Goal: Task Accomplishment & Management: Manage account settings

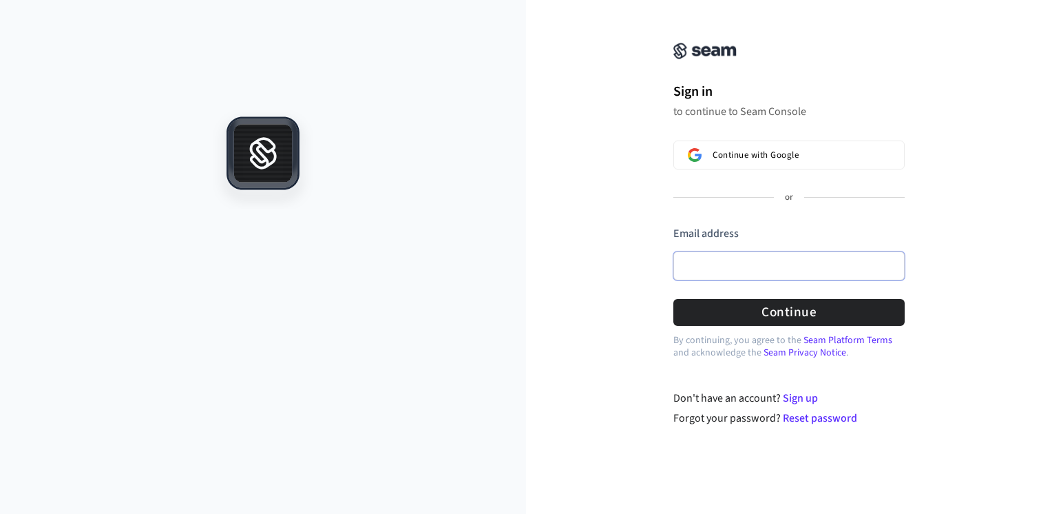
click at [711, 276] on input "Email address" at bounding box center [789, 265] width 231 height 29
click at [674, 226] on button "submit" at bounding box center [674, 226] width 0 height 0
type input "**********"
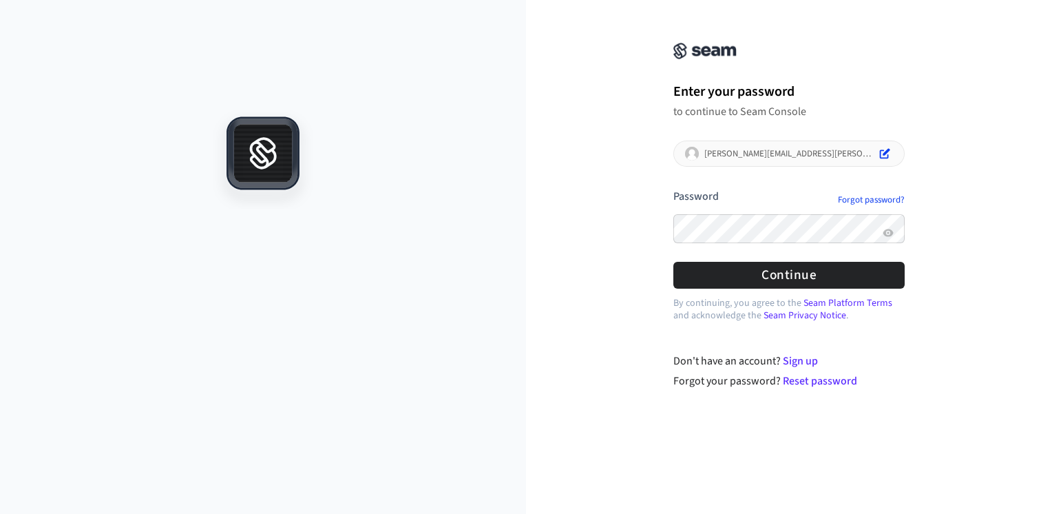
click at [674, 189] on button "submit" at bounding box center [674, 189] width 0 height 0
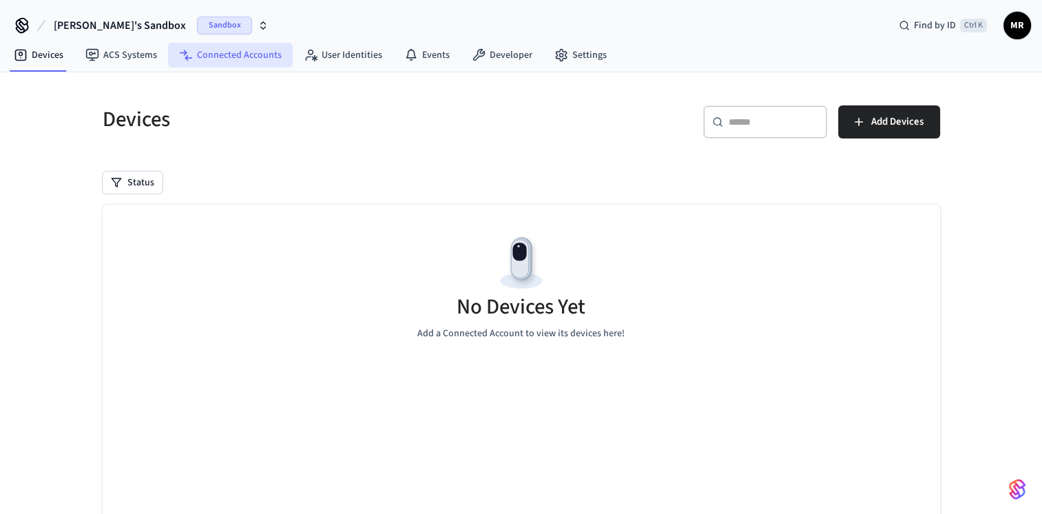
click at [251, 62] on link "Connected Accounts" at bounding box center [230, 55] width 125 height 25
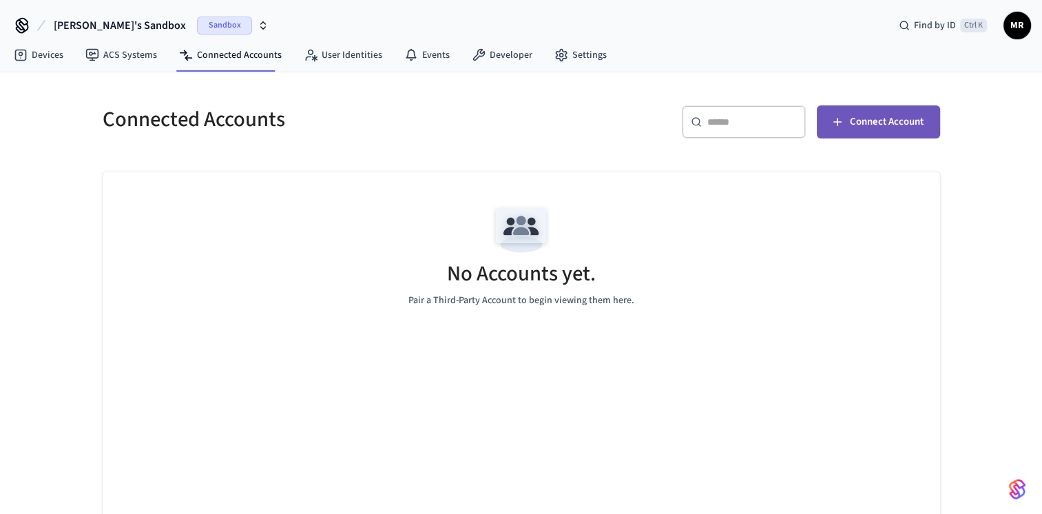
click at [865, 129] on span "Connect Account" at bounding box center [887, 122] width 74 height 18
click at [713, 337] on div "No Accounts yet. Pair a Third-Party Account to begin viewing them here." at bounding box center [521, 350] width 837 height 359
click at [884, 125] on span "Connect Account" at bounding box center [887, 122] width 74 height 18
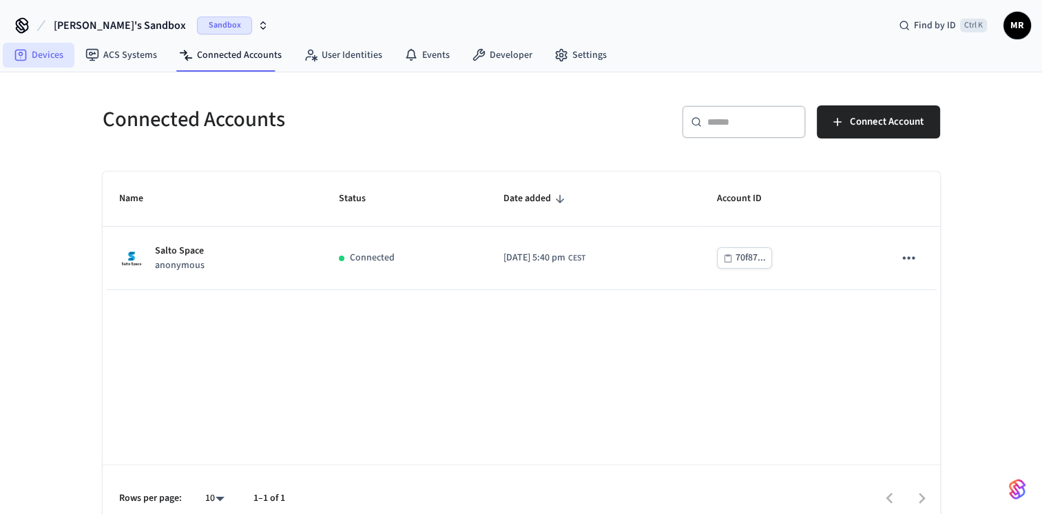
click at [46, 54] on link "Devices" at bounding box center [39, 55] width 72 height 25
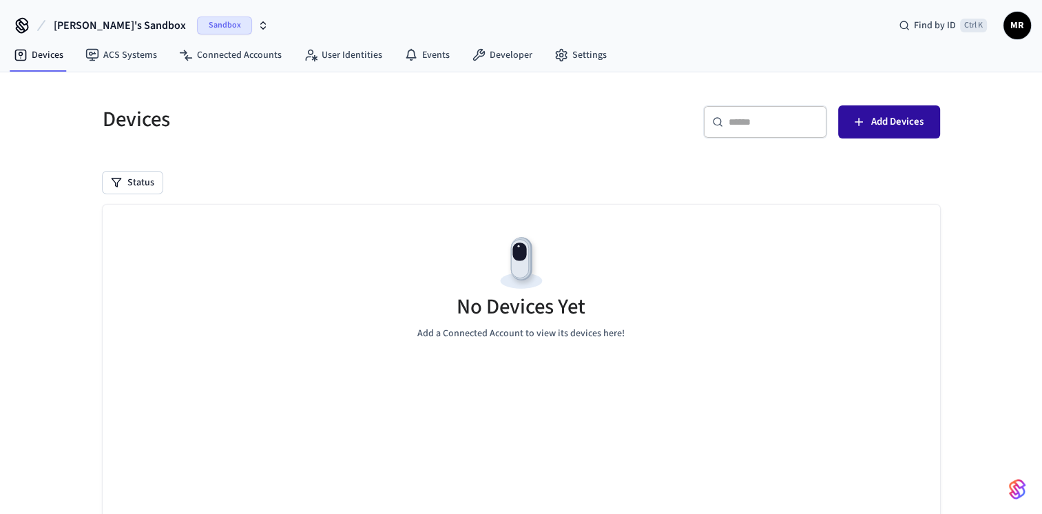
click at [915, 125] on span "Add Devices" at bounding box center [897, 122] width 52 height 18
click at [220, 61] on link "Connected Accounts" at bounding box center [230, 55] width 125 height 25
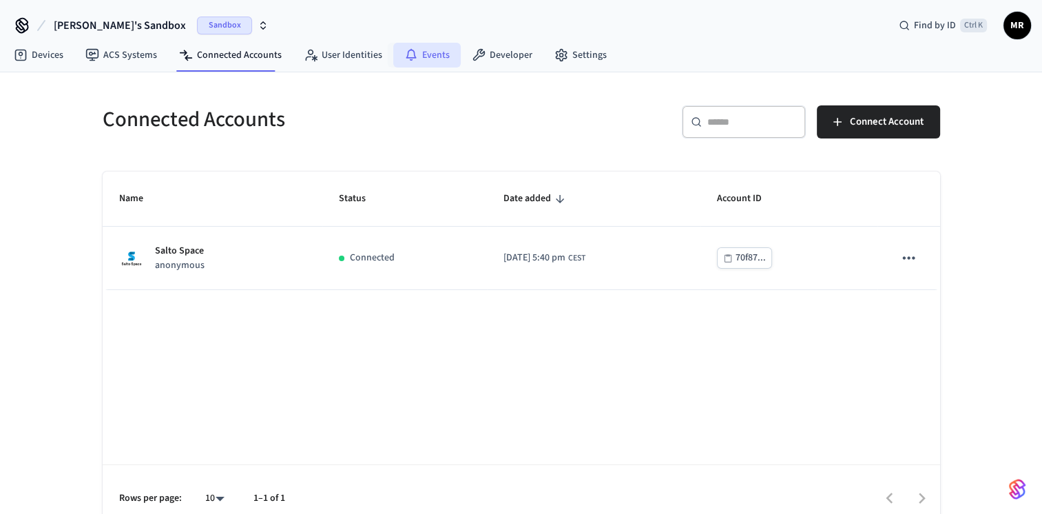
click at [410, 49] on icon at bounding box center [411, 55] width 14 height 14
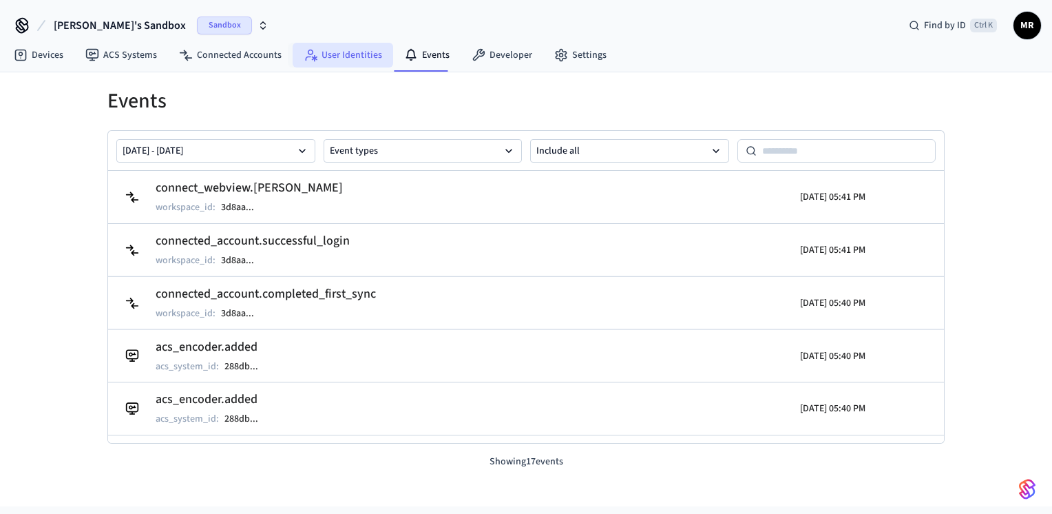
click at [350, 53] on link "User Identities" at bounding box center [343, 55] width 101 height 25
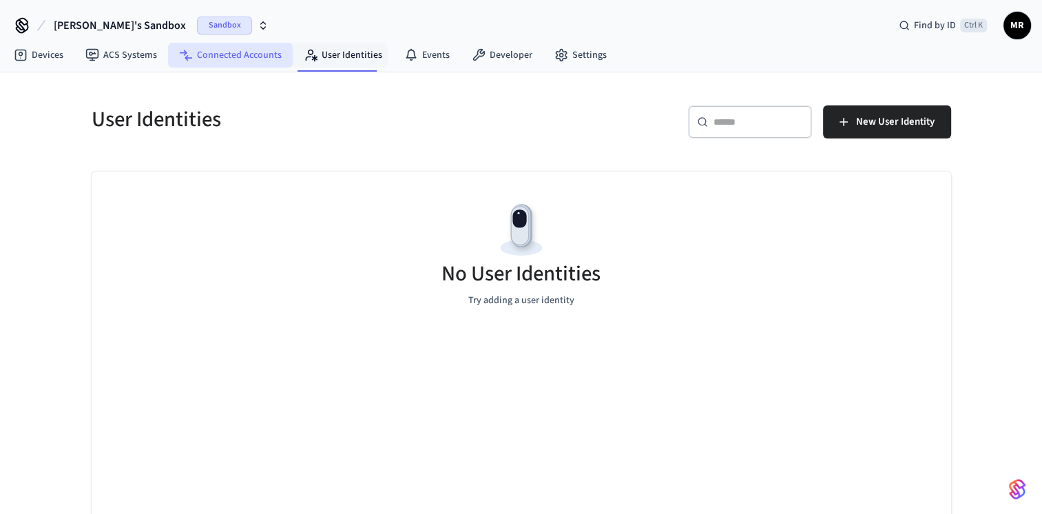
click at [262, 54] on link "Connected Accounts" at bounding box center [230, 55] width 125 height 25
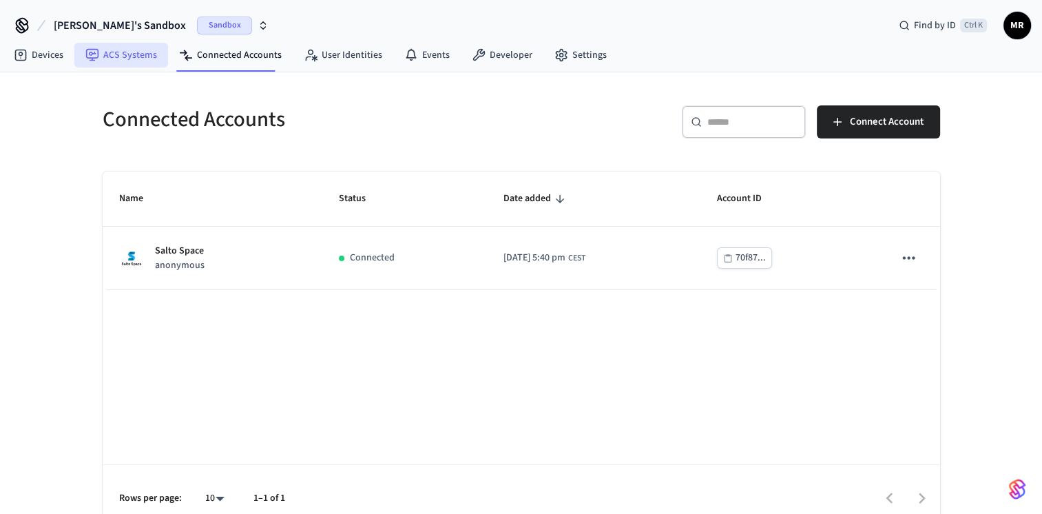
click at [121, 50] on link "ACS Systems" at bounding box center [121, 55] width 94 height 25
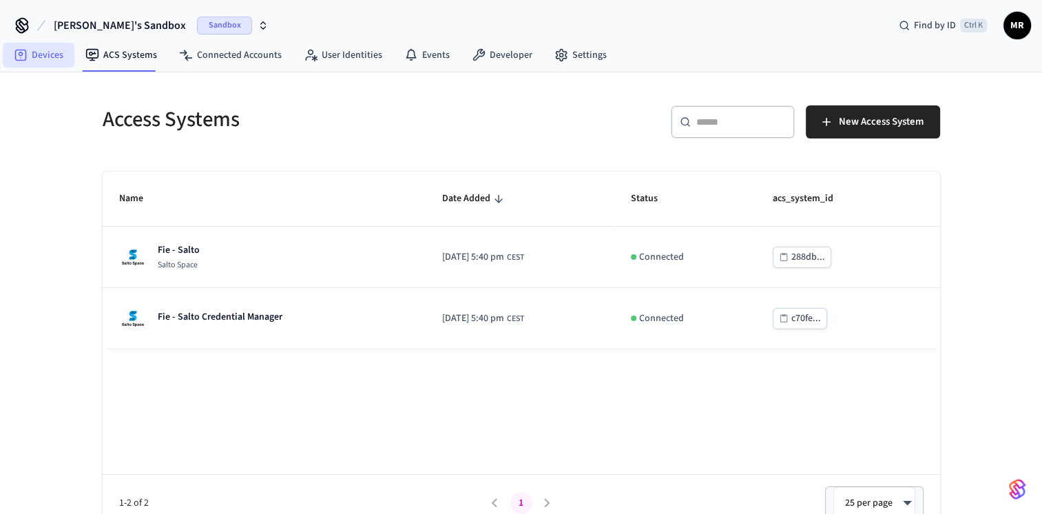
click at [50, 58] on link "Devices" at bounding box center [39, 55] width 72 height 25
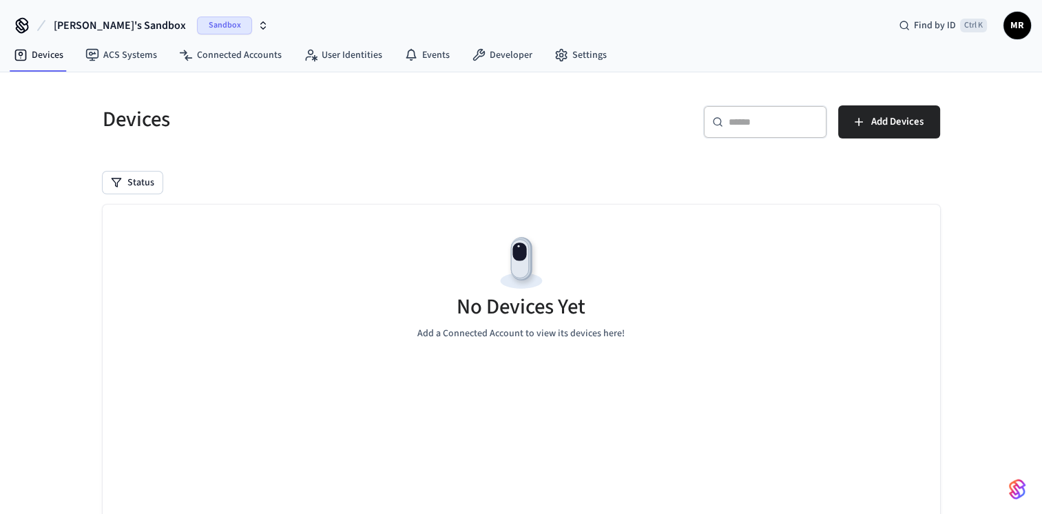
click at [258, 23] on icon "button" at bounding box center [263, 25] width 11 height 11
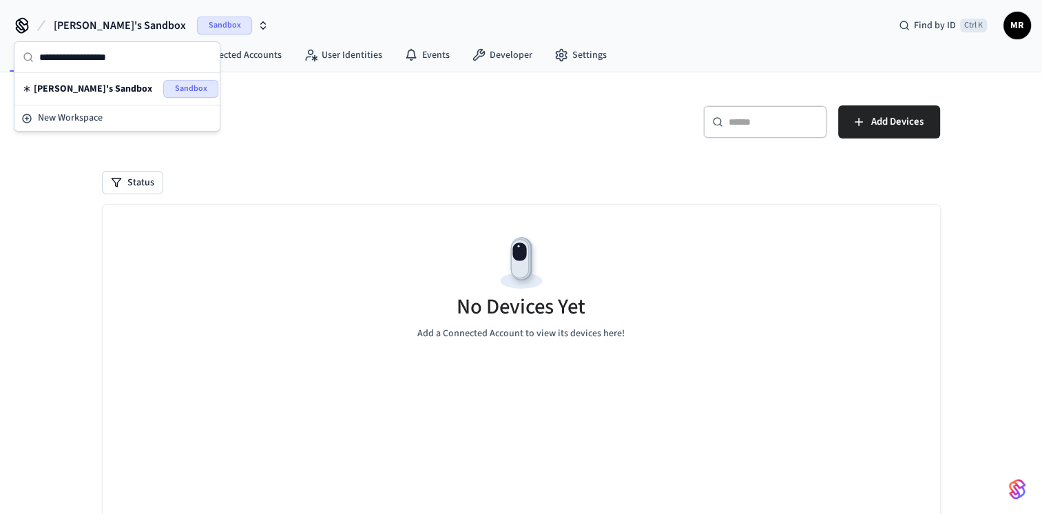
click at [572, 10] on div "Marco's Sandbox Sandbox Find by ID Ctrl K MR" at bounding box center [521, 20] width 1042 height 40
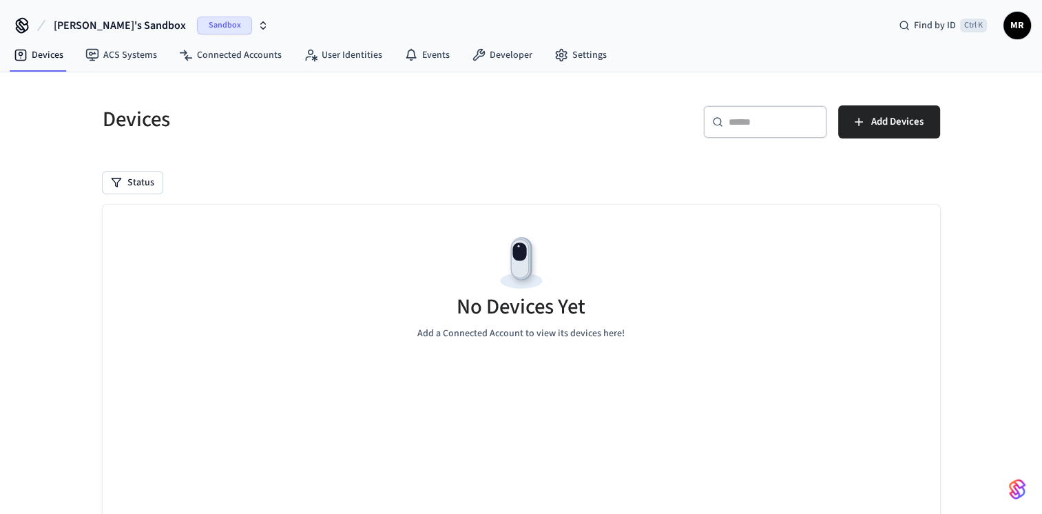
click at [197, 26] on span "Sandbox" at bounding box center [224, 26] width 55 height 18
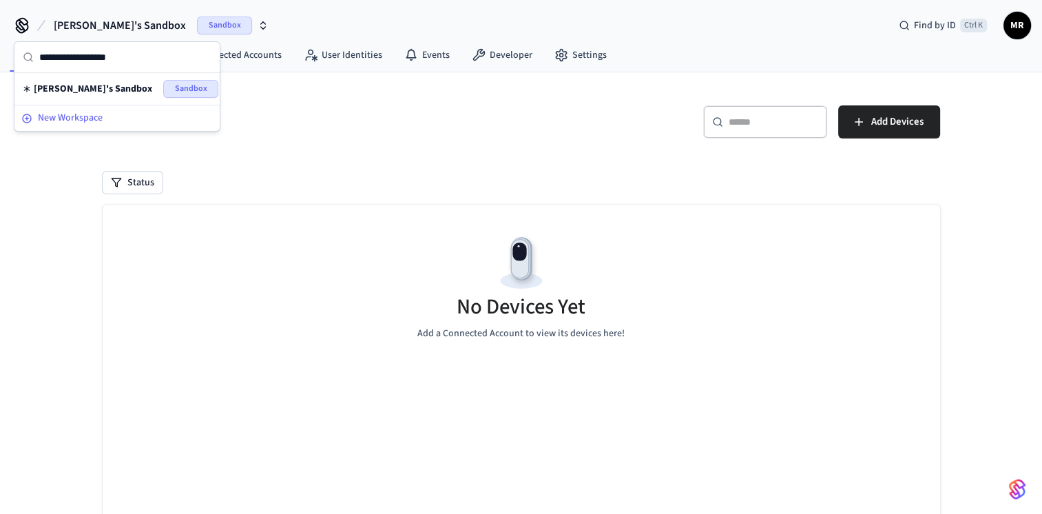
click at [127, 119] on div "New Workspace" at bounding box center [116, 118] width 191 height 14
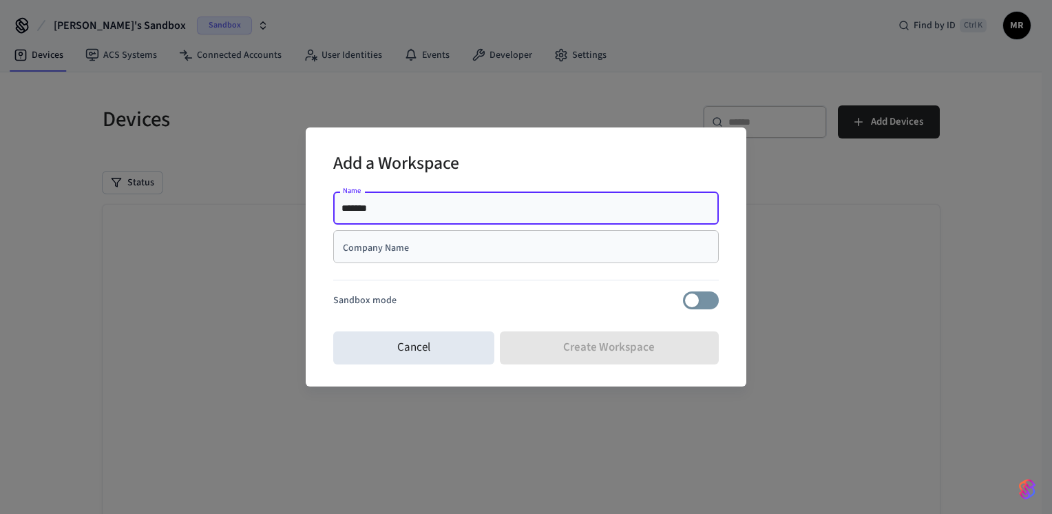
type input "*******"
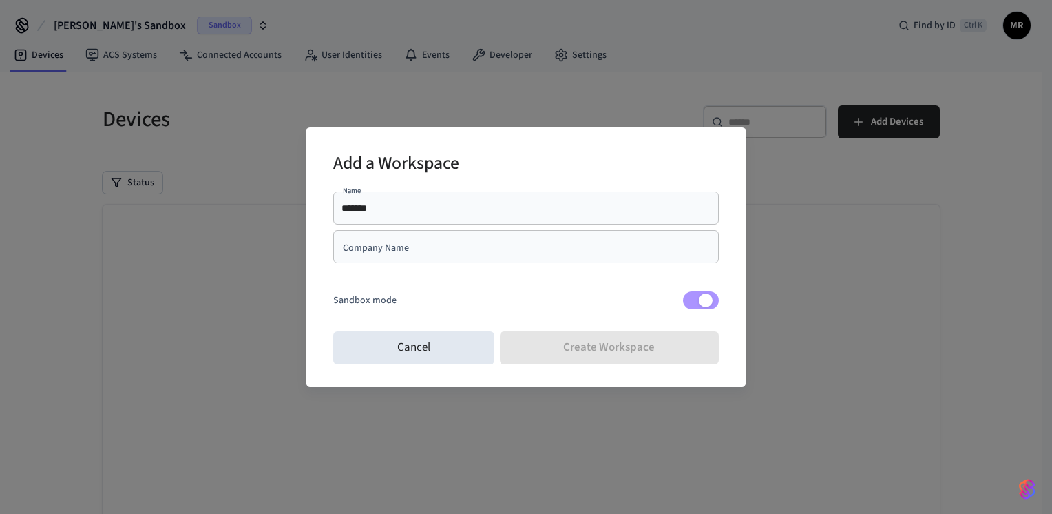
click at [491, 251] on input "Company Name" at bounding box center [526, 247] width 369 height 14
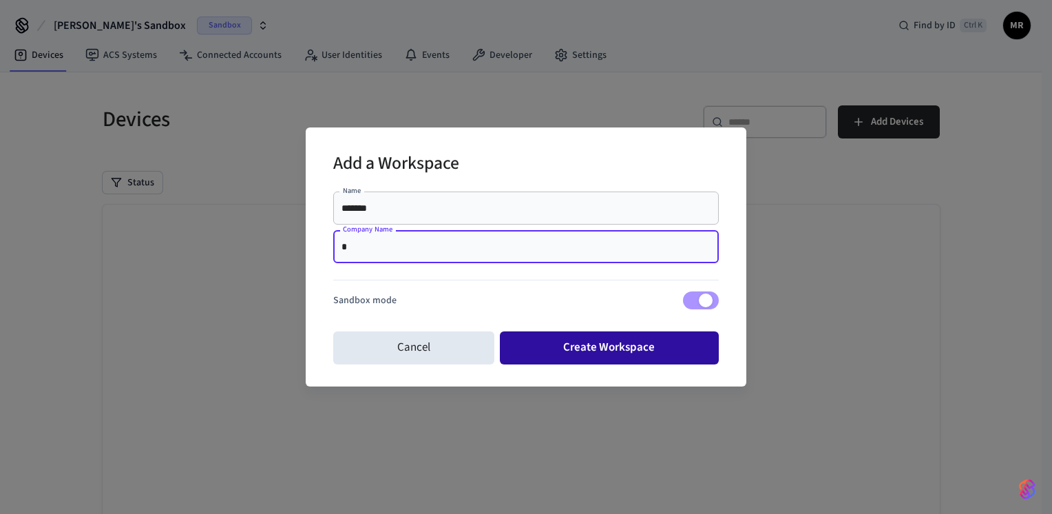
type input "*"
click at [580, 341] on button "Create Workspace" at bounding box center [610, 347] width 220 height 33
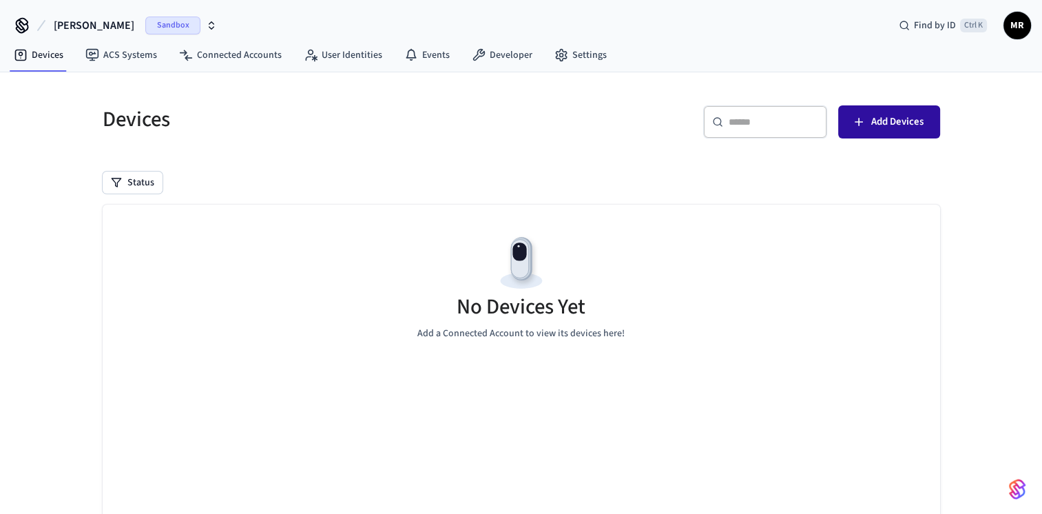
click at [866, 122] on button "Add Devices" at bounding box center [889, 121] width 102 height 33
click at [25, 21] on icon at bounding box center [22, 25] width 22 height 22
click at [149, 21] on span "Sandbox" at bounding box center [172, 26] width 55 height 18
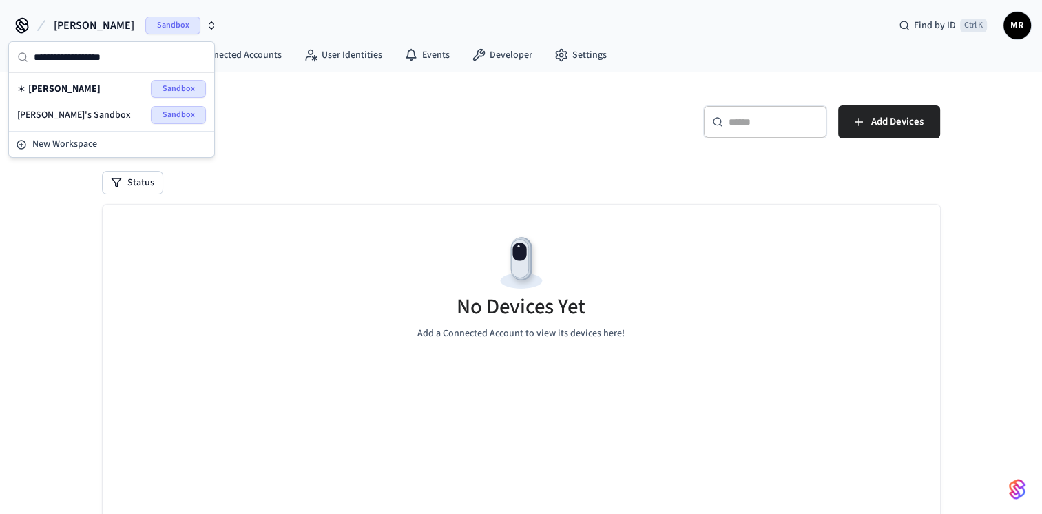
click at [178, 90] on span "Sandbox" at bounding box center [178, 89] width 55 height 18
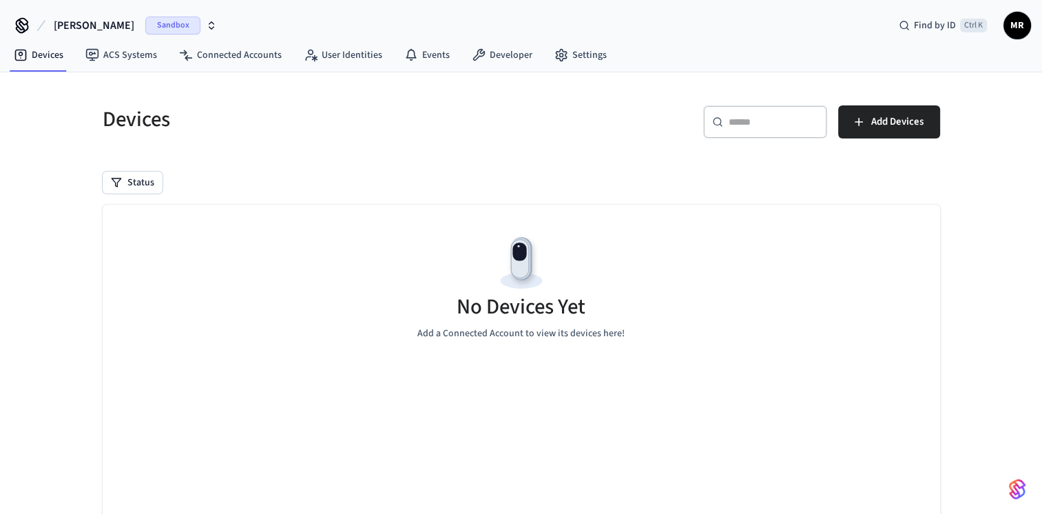
click at [77, 29] on span "[PERSON_NAME]" at bounding box center [94, 25] width 81 height 17
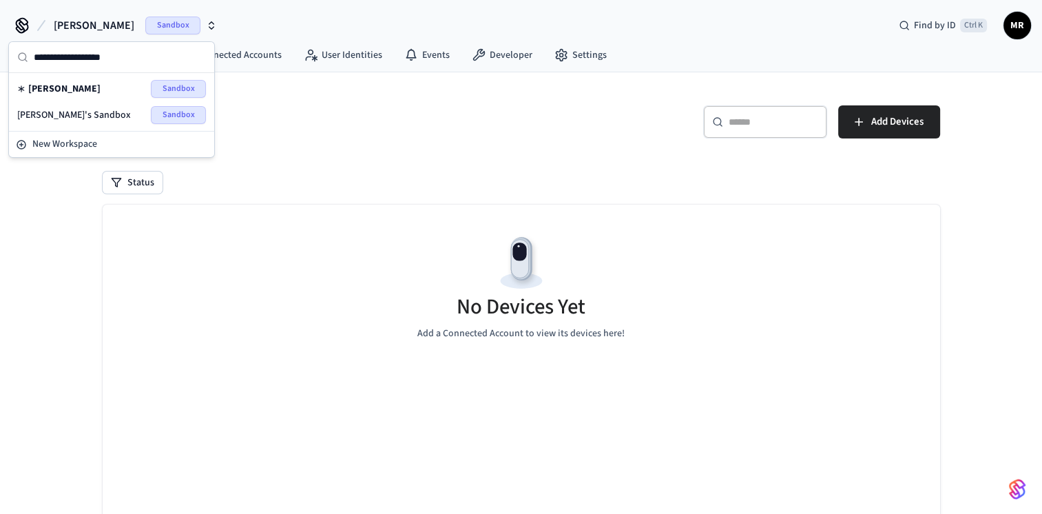
click at [52, 114] on span "[PERSON_NAME]'s Sandbox" at bounding box center [74, 115] width 114 height 14
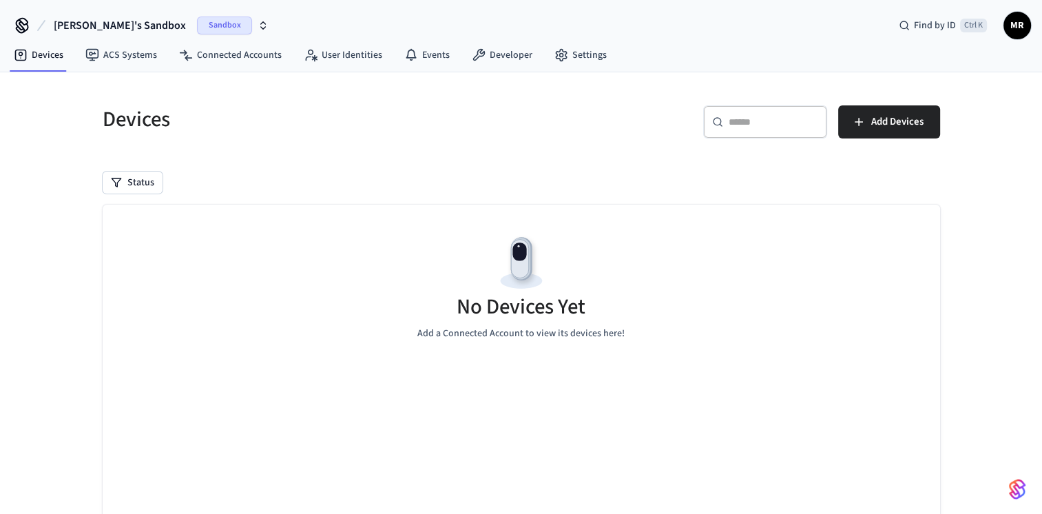
click at [74, 30] on span "[PERSON_NAME]'s Sandbox" at bounding box center [120, 25] width 132 height 17
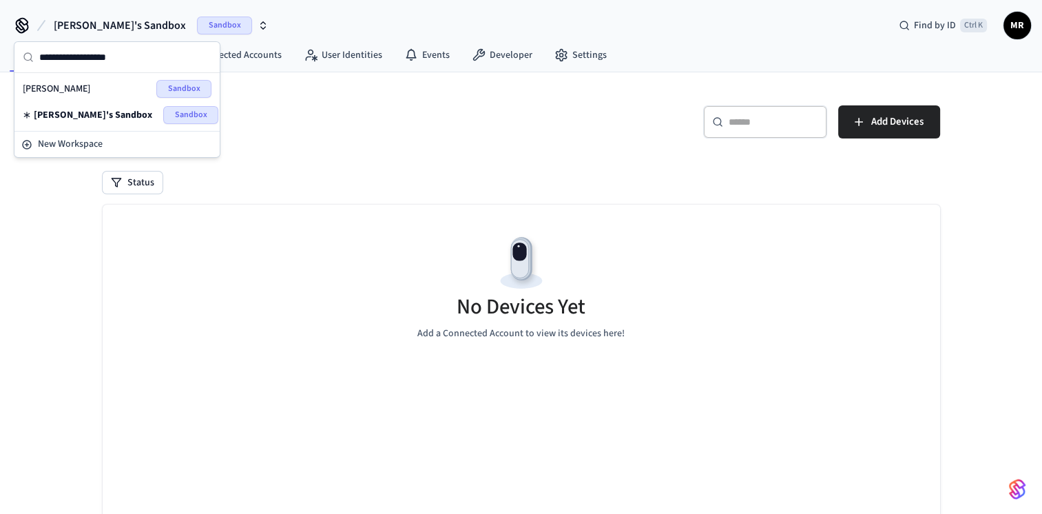
drag, startPoint x: 81, startPoint y: 85, endPoint x: 52, endPoint y: 81, distance: 28.6
click at [52, 81] on div "Fiedler Sandbox" at bounding box center [117, 89] width 189 height 18
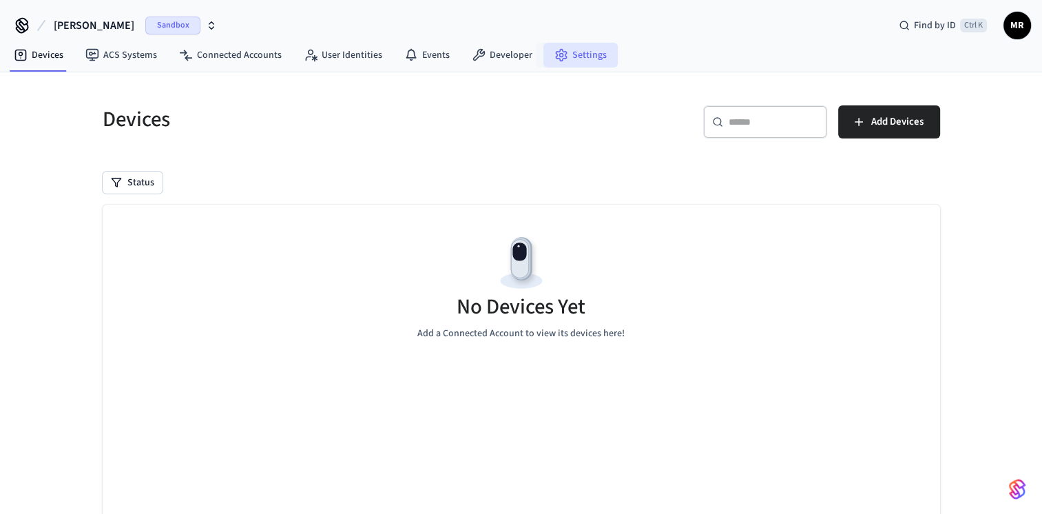
click at [563, 50] on link "Settings" at bounding box center [580, 55] width 74 height 25
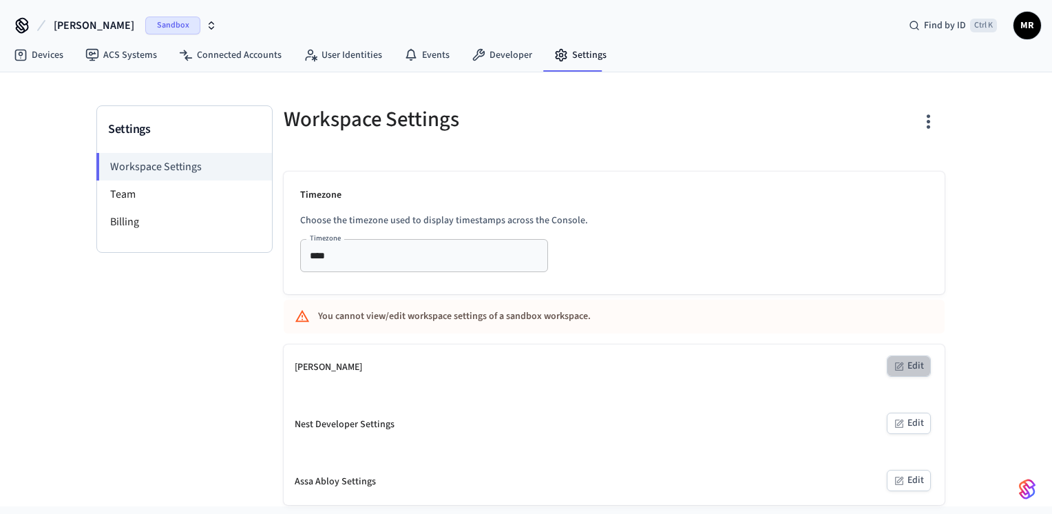
click at [926, 364] on button "Edit" at bounding box center [909, 365] width 44 height 21
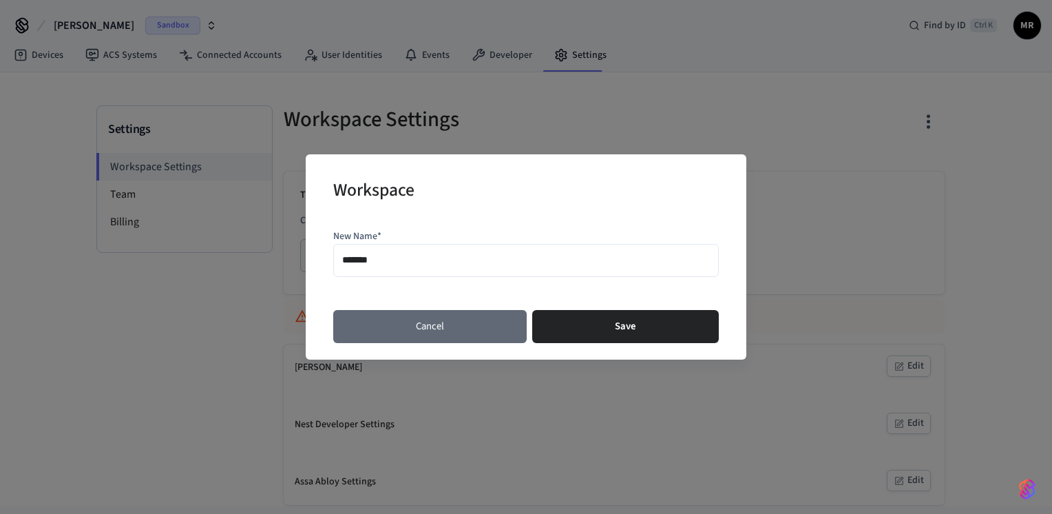
click at [470, 324] on button "Cancel" at bounding box center [430, 326] width 194 height 33
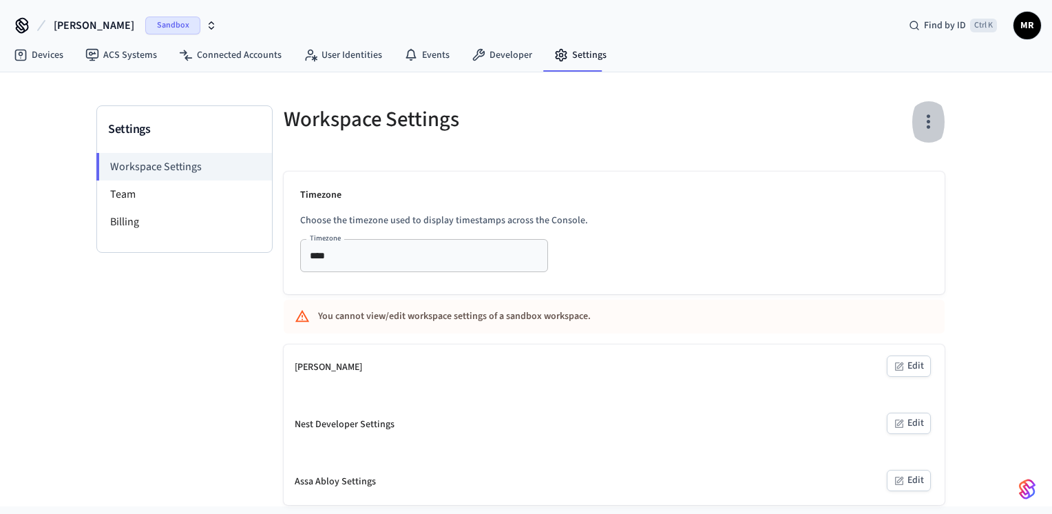
click at [931, 123] on icon "button" at bounding box center [928, 121] width 21 height 21
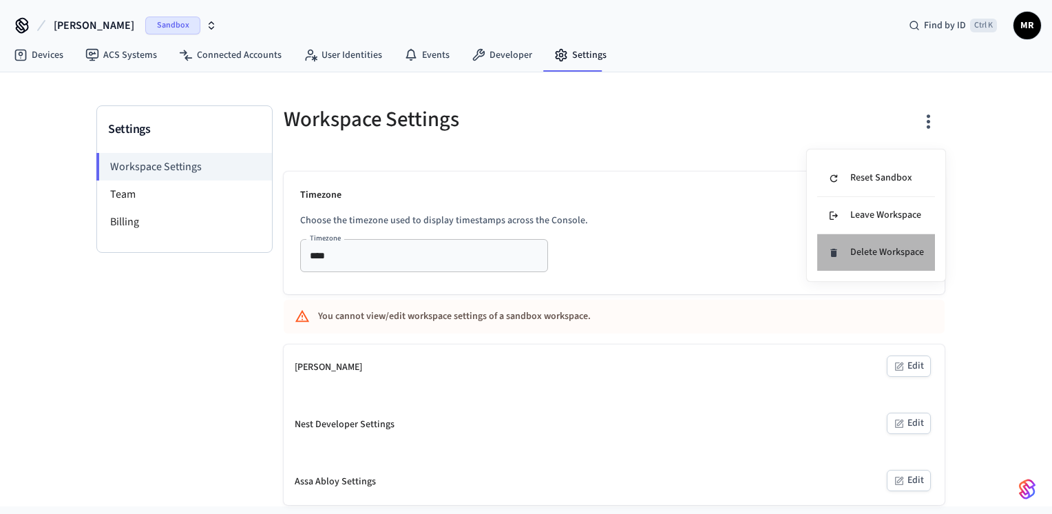
click at [890, 253] on div "Delete Workspace" at bounding box center [877, 252] width 96 height 14
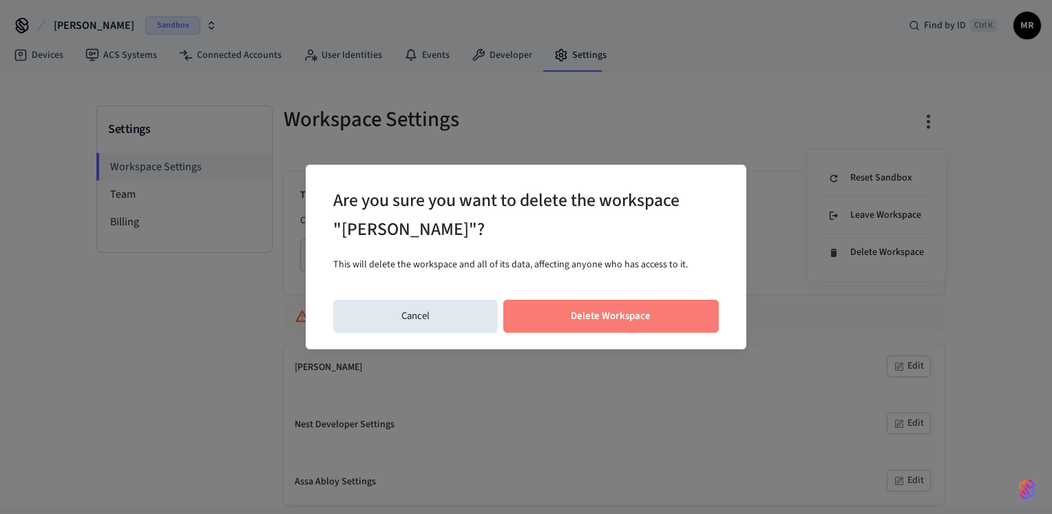
click at [567, 322] on button "Delete Workspace" at bounding box center [611, 316] width 216 height 33
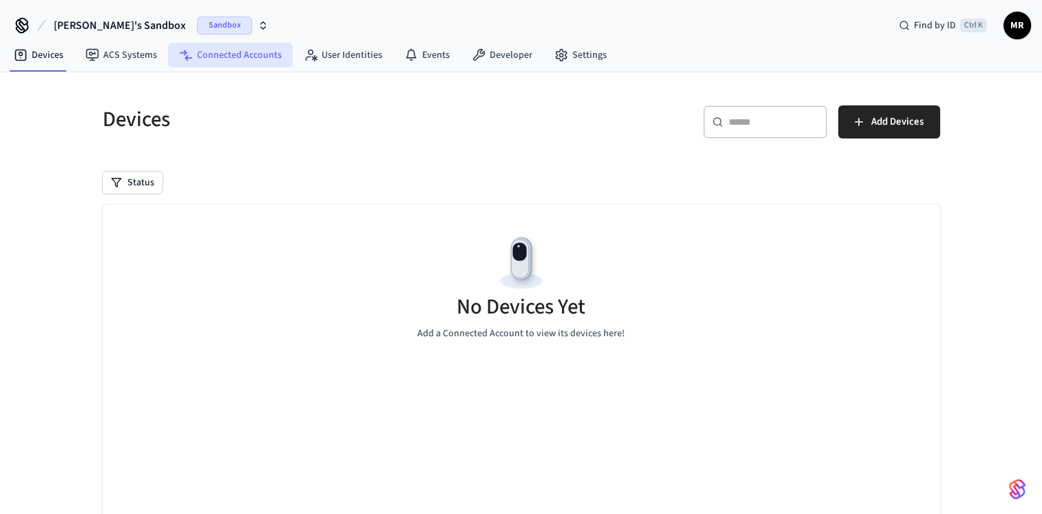
click at [245, 56] on link "Connected Accounts" at bounding box center [230, 55] width 125 height 25
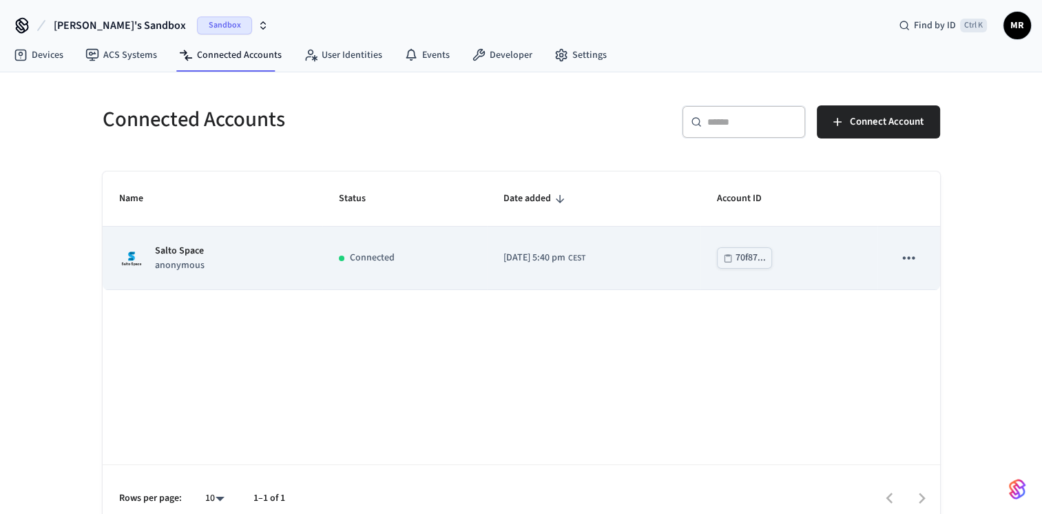
click at [901, 259] on icon "sticky table" at bounding box center [908, 258] width 18 height 18
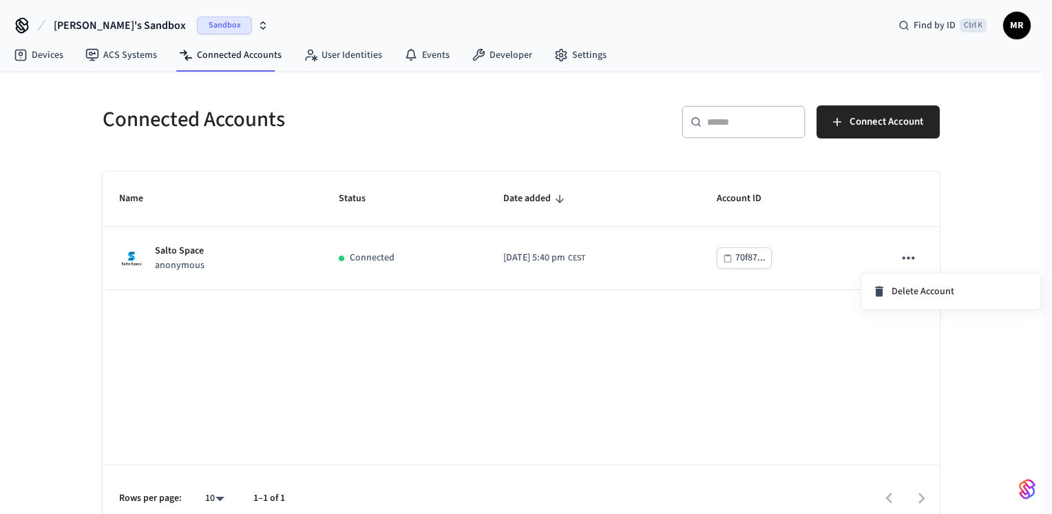
click at [658, 313] on div at bounding box center [526, 257] width 1052 height 514
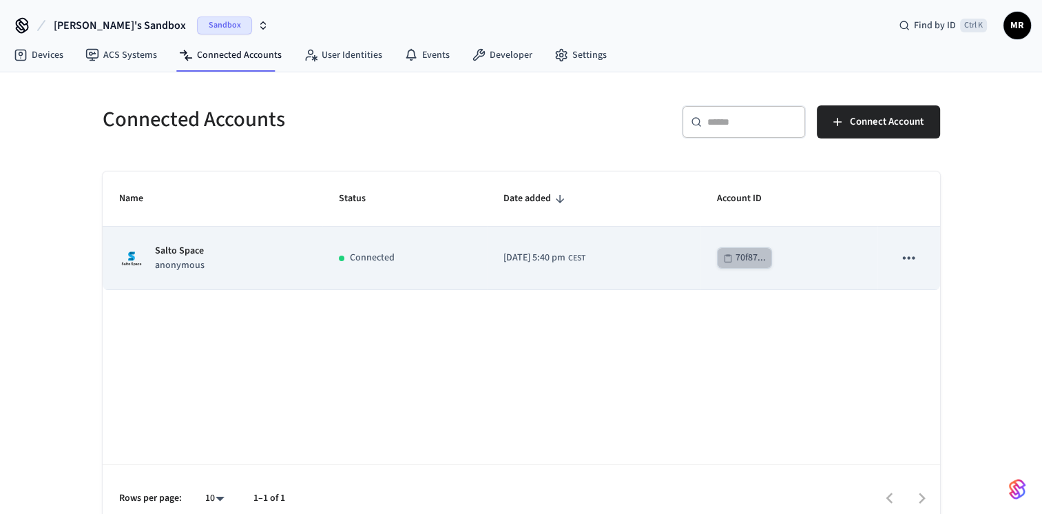
click at [760, 265] on div "70f87..." at bounding box center [751, 257] width 30 height 17
click at [909, 256] on icon "sticky table" at bounding box center [908, 258] width 18 height 18
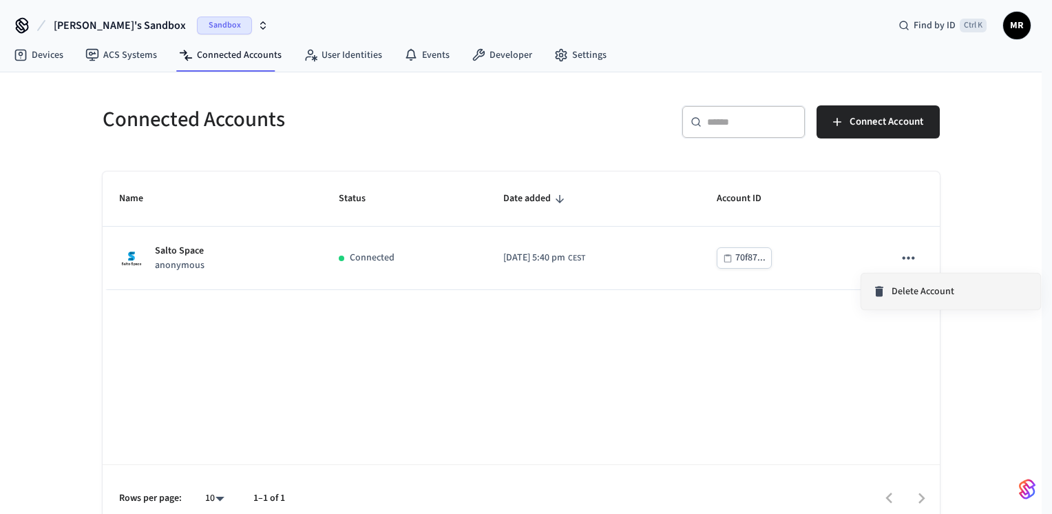
click at [927, 295] on span "Delete Account" at bounding box center [923, 291] width 63 height 14
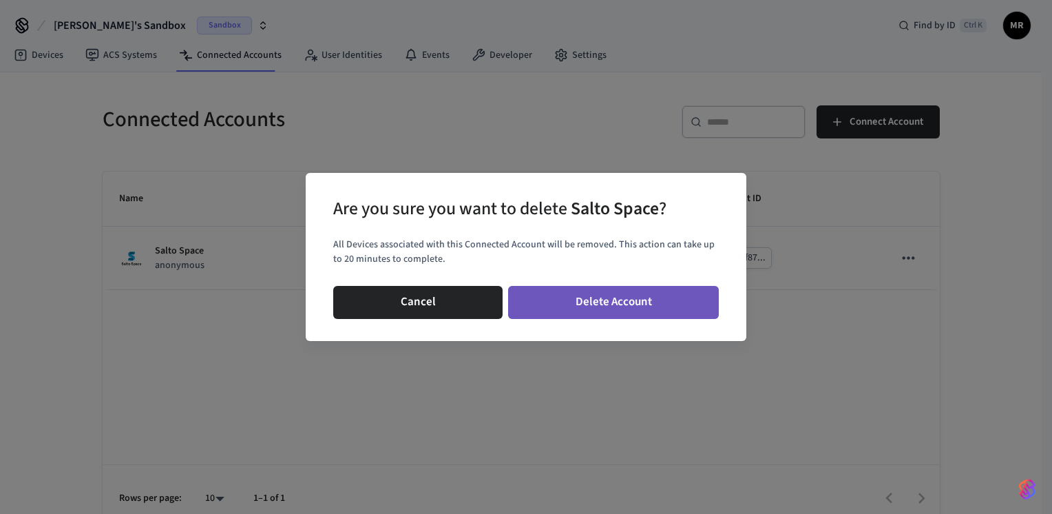
click at [584, 311] on button "Delete Account" at bounding box center [613, 302] width 211 height 33
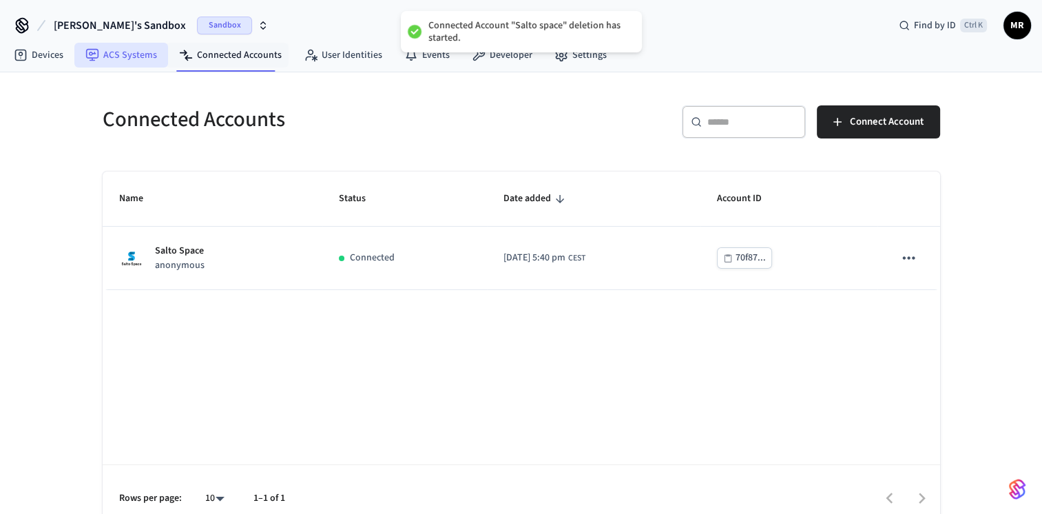
click at [146, 57] on link "ACS Systems" at bounding box center [121, 55] width 94 height 25
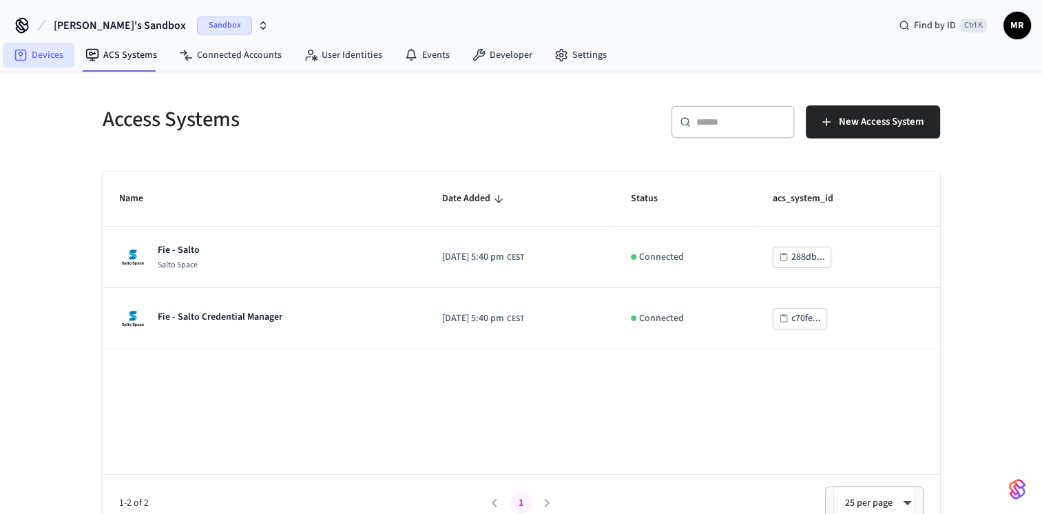
click at [44, 49] on link "Devices" at bounding box center [39, 55] width 72 height 25
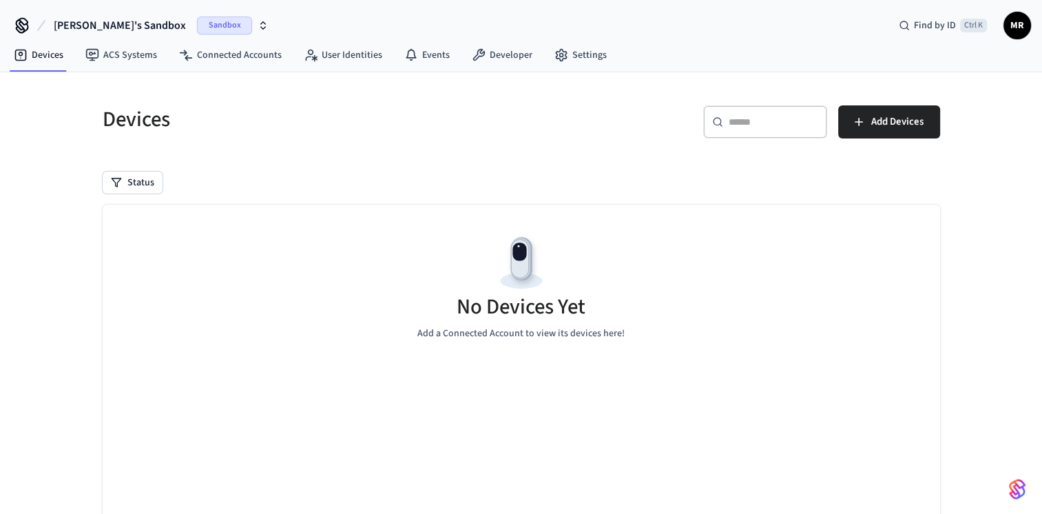
click at [1018, 33] on span "MR" at bounding box center [1017, 25] width 25 height 25
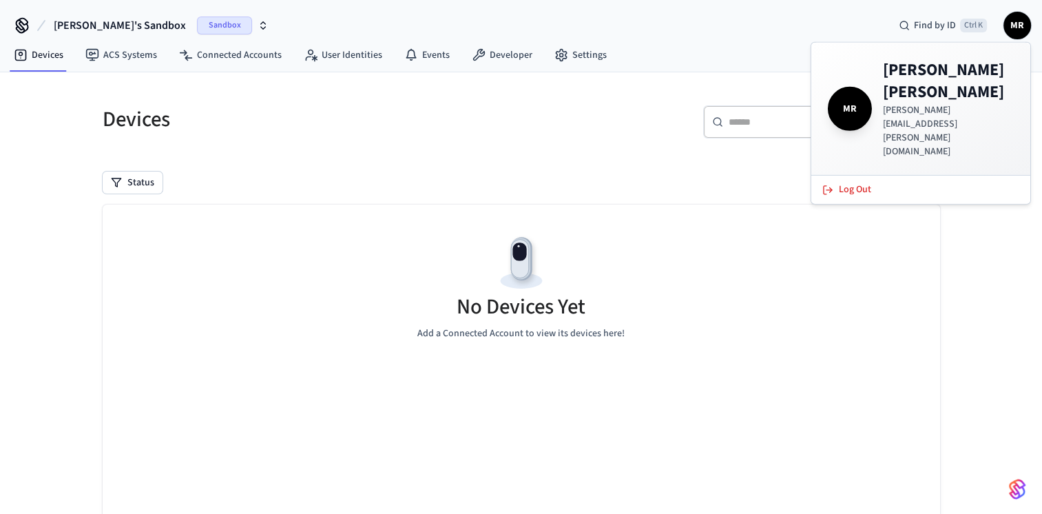
click at [199, 23] on span "Sandbox" at bounding box center [224, 26] width 55 height 18
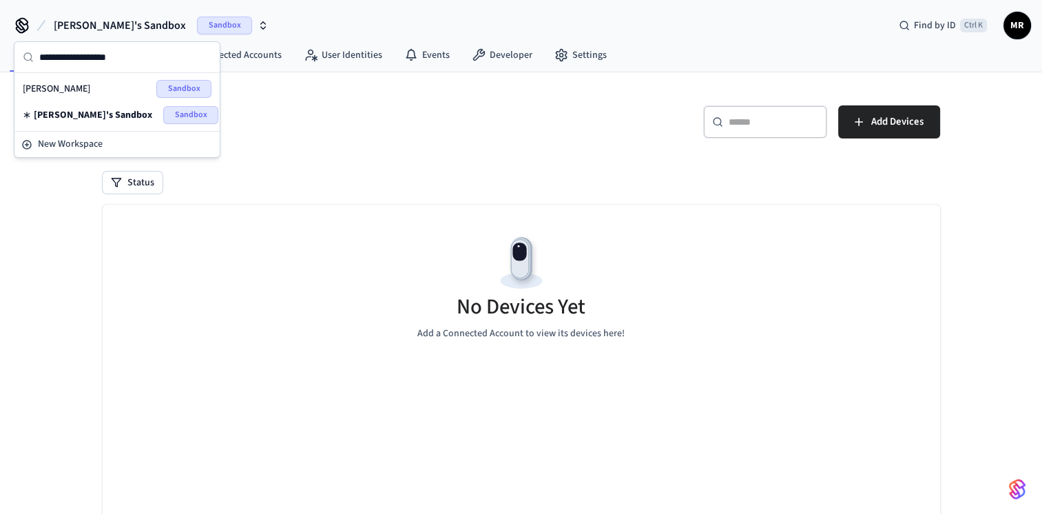
click at [92, 114] on span "[PERSON_NAME]'s Sandbox" at bounding box center [93, 115] width 118 height 14
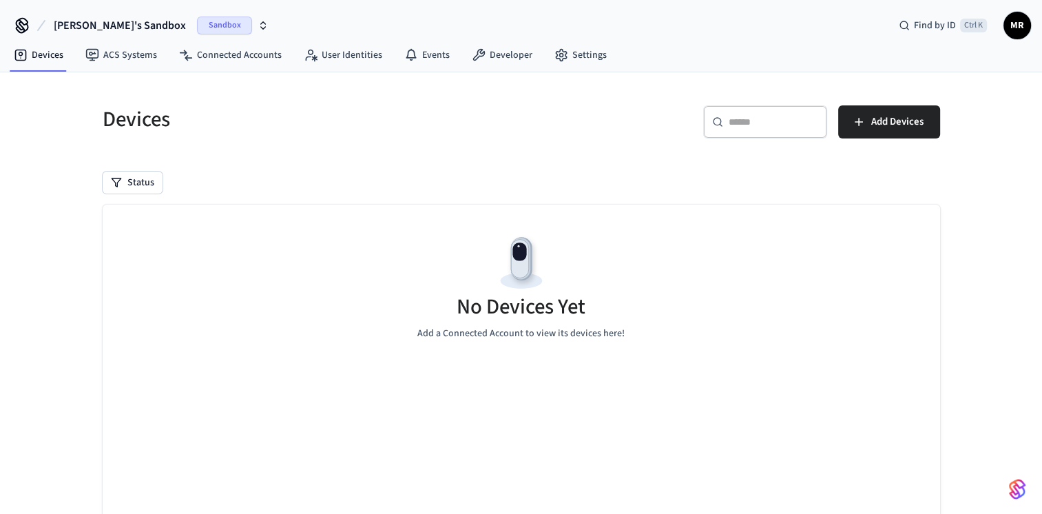
click at [17, 23] on icon at bounding box center [22, 25] width 22 height 22
click at [594, 54] on link "Settings" at bounding box center [580, 55] width 74 height 25
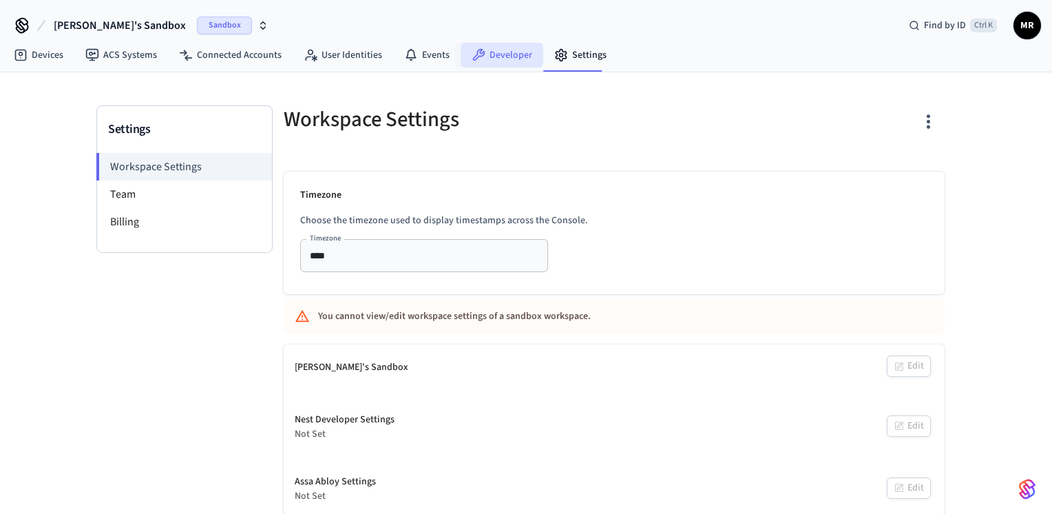
click at [498, 59] on link "Developer" at bounding box center [502, 55] width 83 height 25
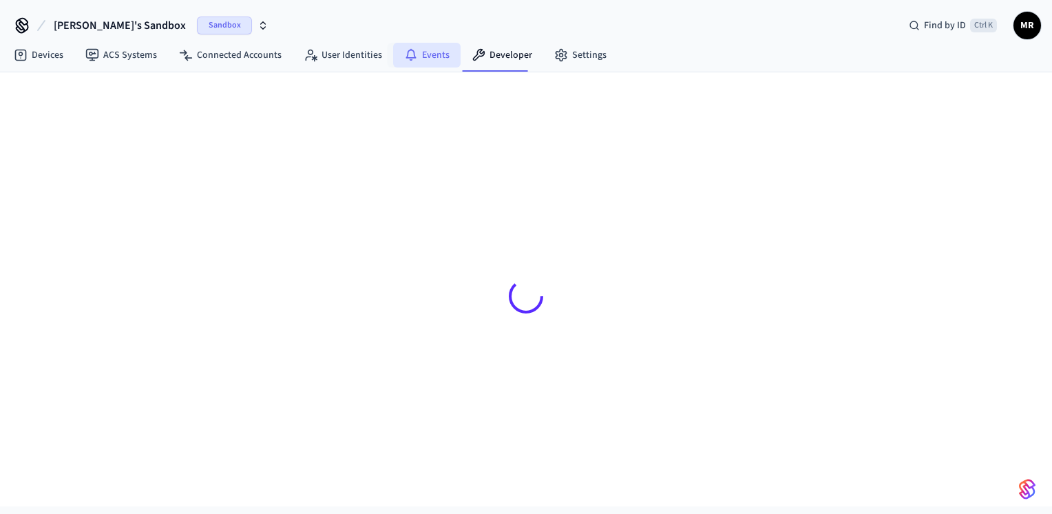
click at [424, 59] on link "Events" at bounding box center [426, 55] width 67 height 25
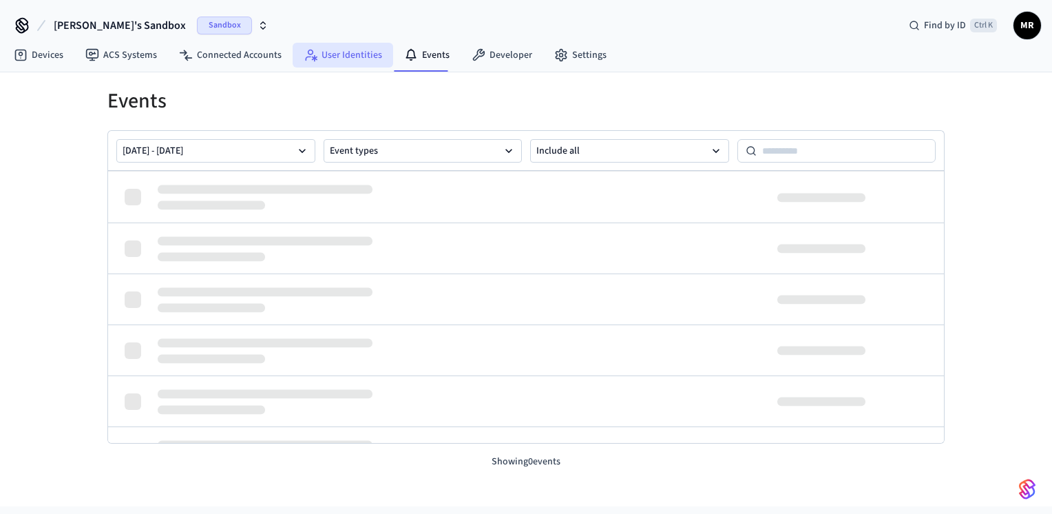
click at [350, 59] on link "User Identities" at bounding box center [343, 55] width 101 height 25
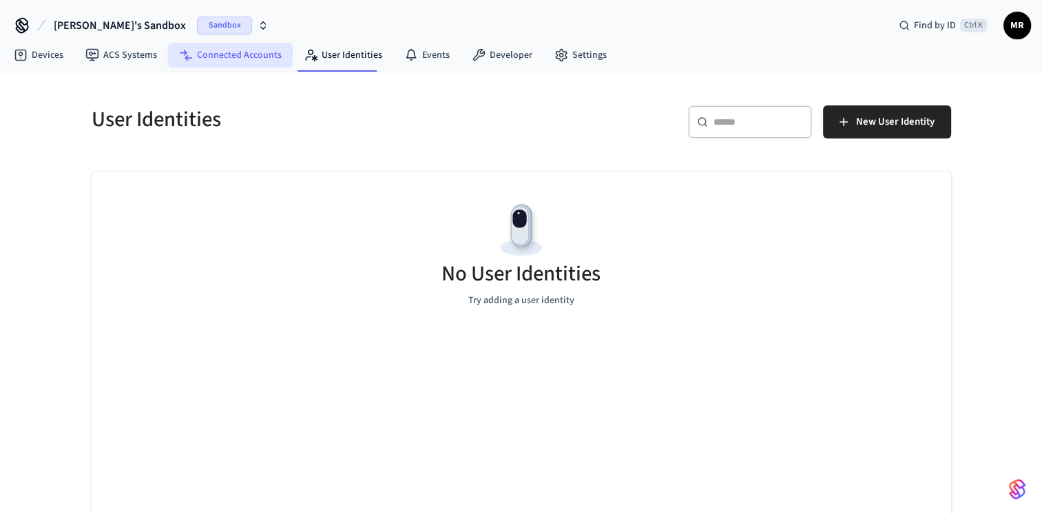
click at [242, 53] on link "Connected Accounts" at bounding box center [230, 55] width 125 height 25
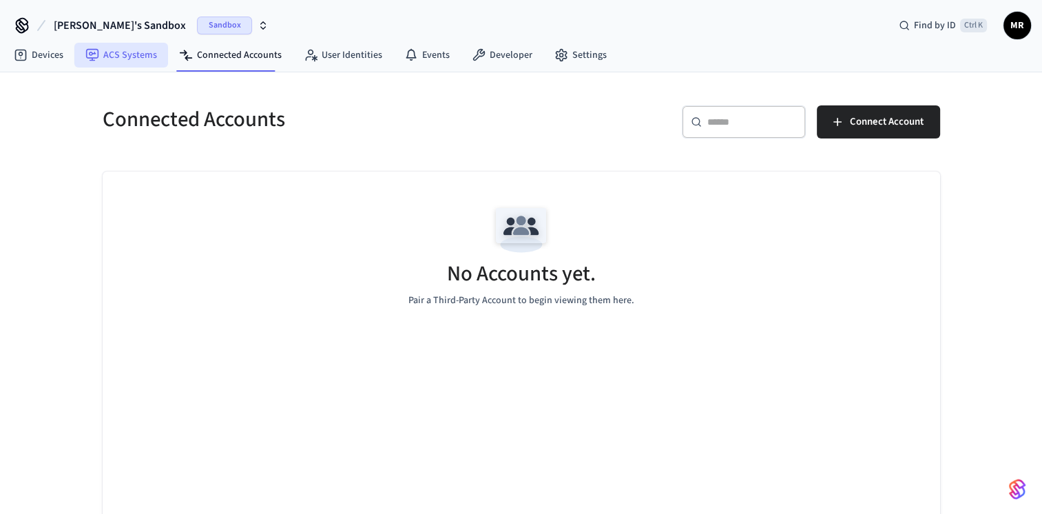
click at [112, 62] on link "ACS Systems" at bounding box center [121, 55] width 94 height 25
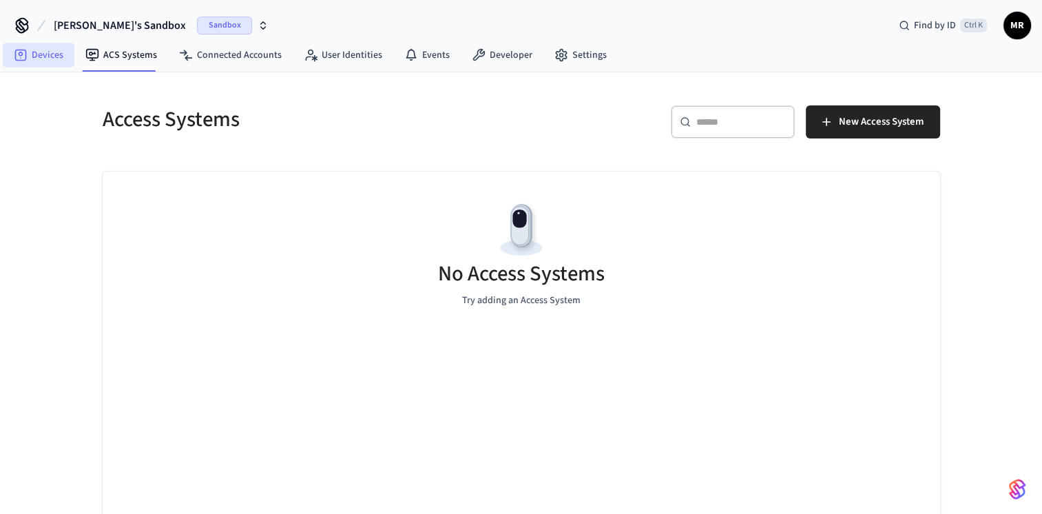
click at [32, 62] on link "Devices" at bounding box center [39, 55] width 72 height 25
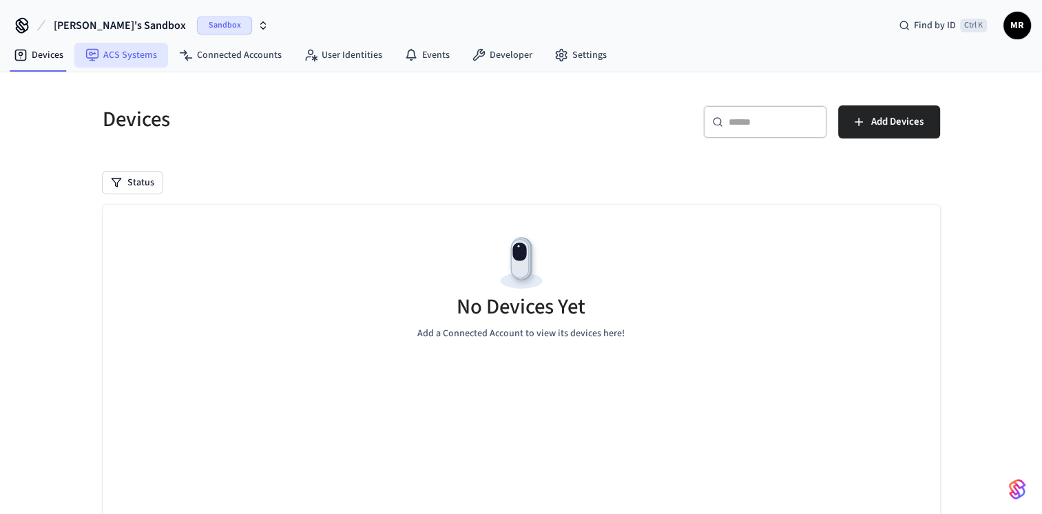
click at [108, 59] on link "ACS Systems" at bounding box center [121, 55] width 94 height 25
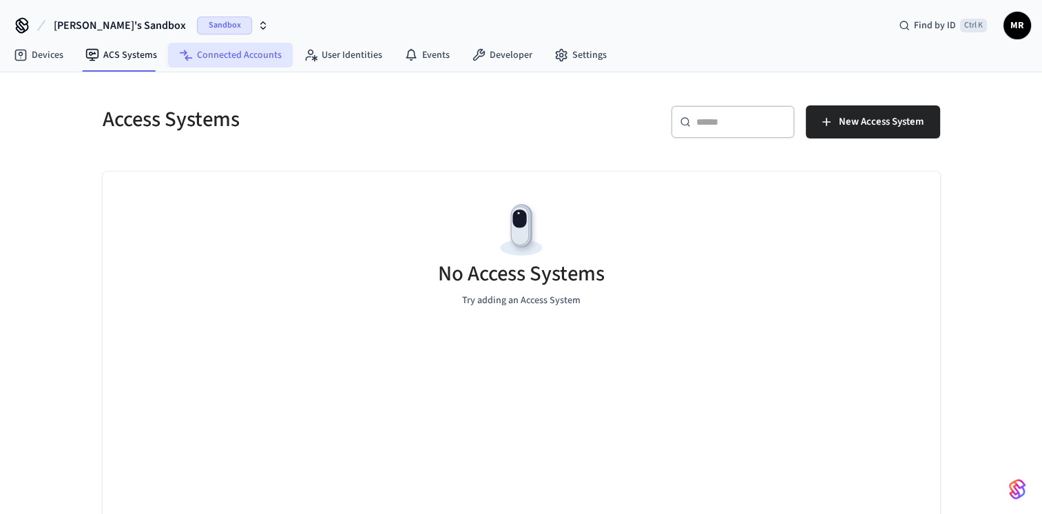
click at [212, 56] on link "Connected Accounts" at bounding box center [230, 55] width 125 height 25
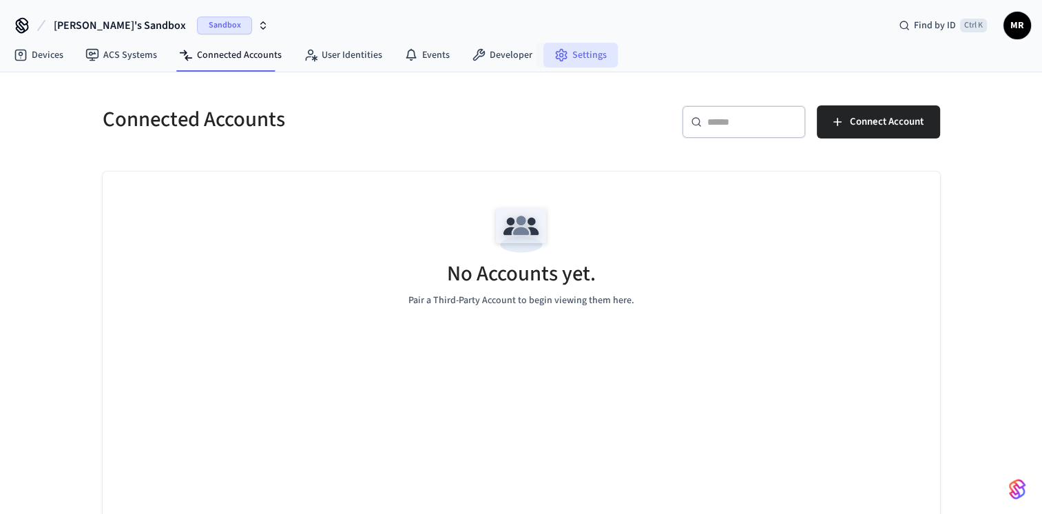
click at [582, 56] on link "Settings" at bounding box center [580, 55] width 74 height 25
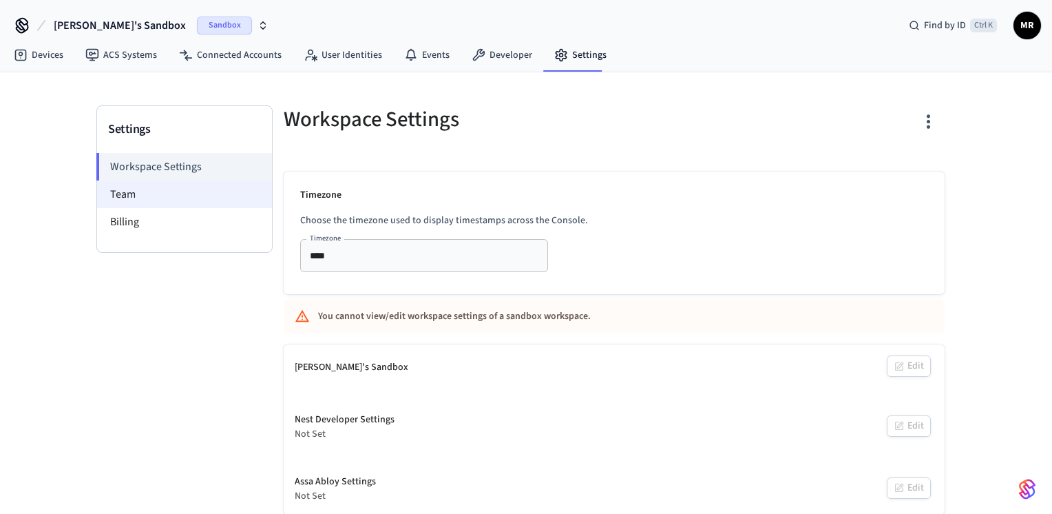
click at [148, 200] on li "Team" at bounding box center [184, 194] width 175 height 28
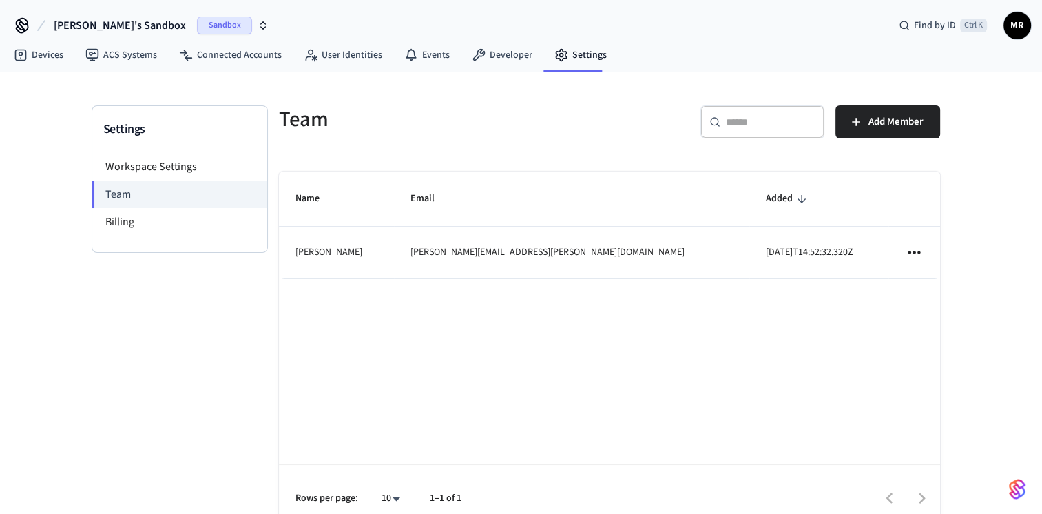
click at [912, 253] on icon "sticky table" at bounding box center [914, 252] width 18 height 18
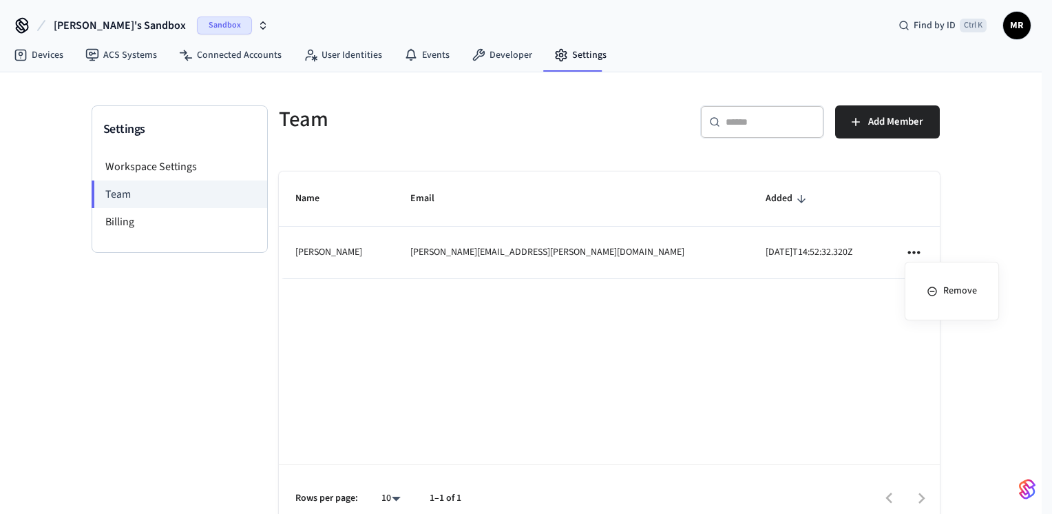
click at [124, 227] on div at bounding box center [526, 257] width 1052 height 514
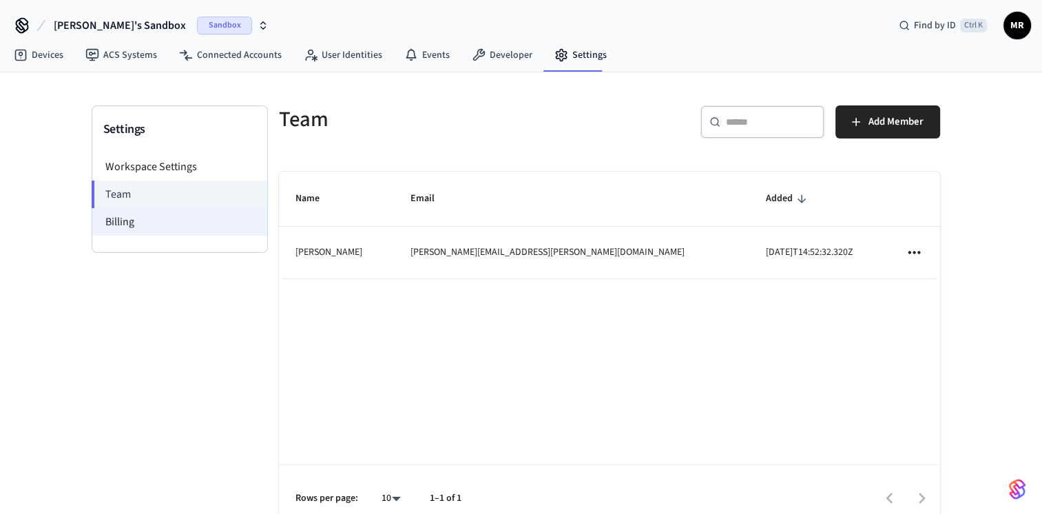
click at [138, 217] on li "Billing" at bounding box center [179, 222] width 175 height 28
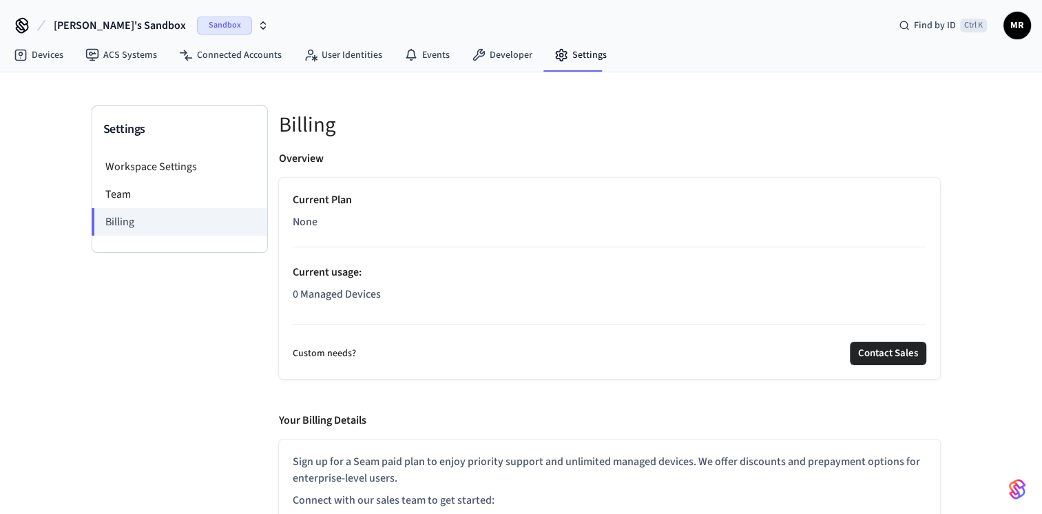
scroll to position [34, 0]
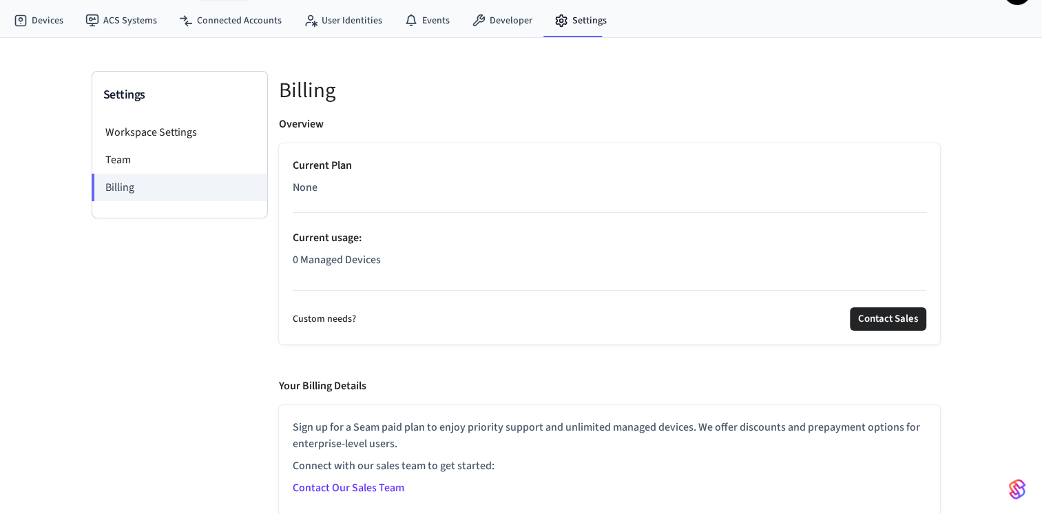
click at [128, 95] on h3 "Settings" at bounding box center [179, 94] width 153 height 19
click at [364, 16] on link "User Identities" at bounding box center [343, 20] width 101 height 25
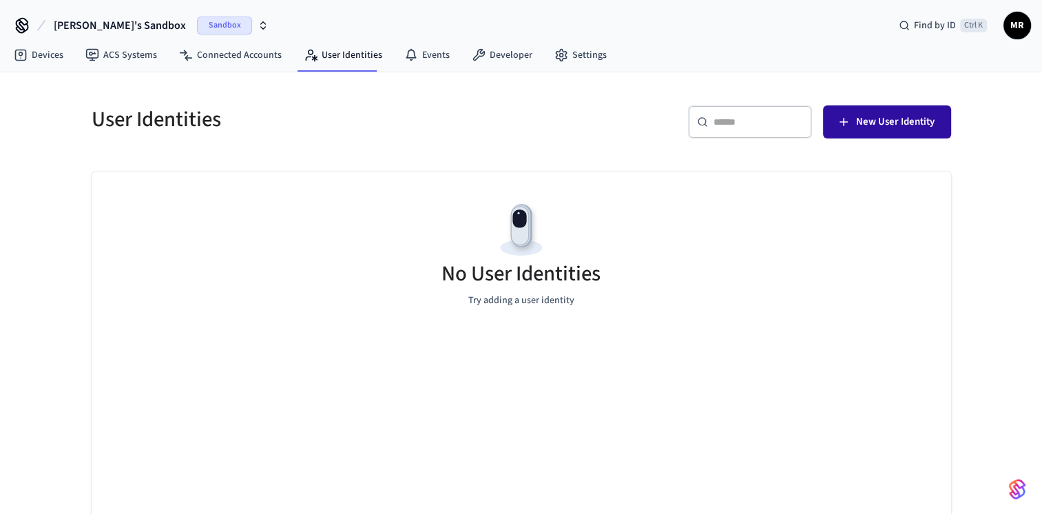
click at [869, 117] on span "New User Identity" at bounding box center [895, 122] width 79 height 18
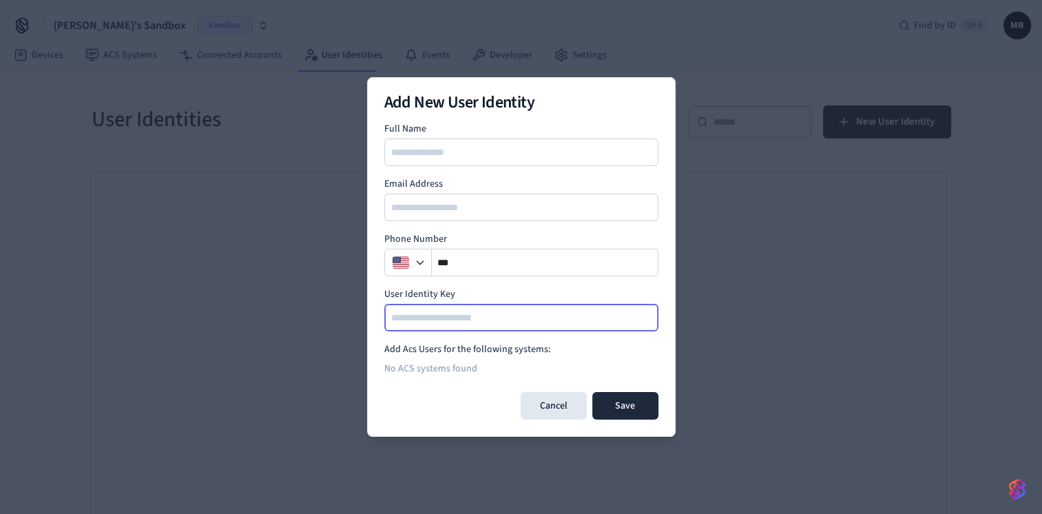
click at [513, 315] on input at bounding box center [522, 317] width 273 height 17
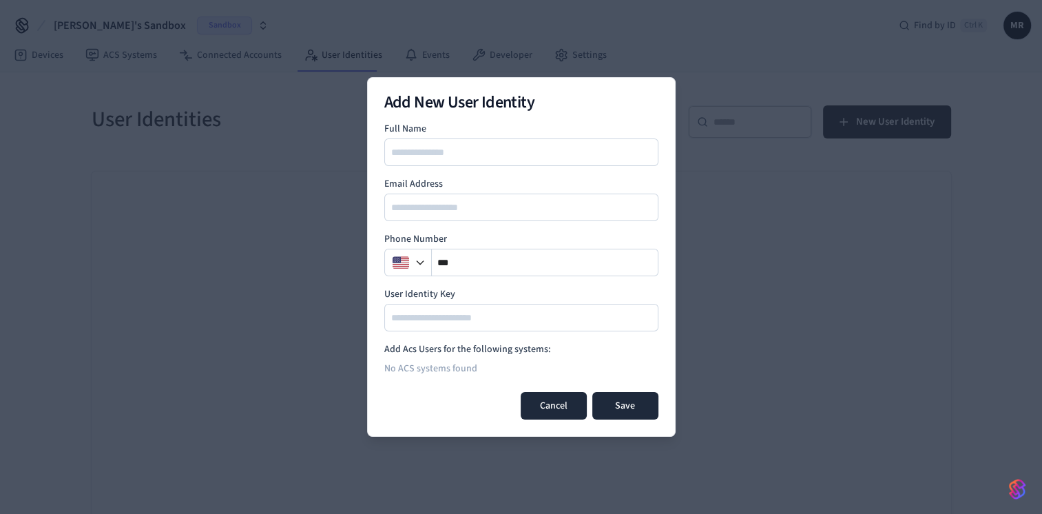
click at [550, 415] on button "Cancel" at bounding box center [554, 406] width 66 height 28
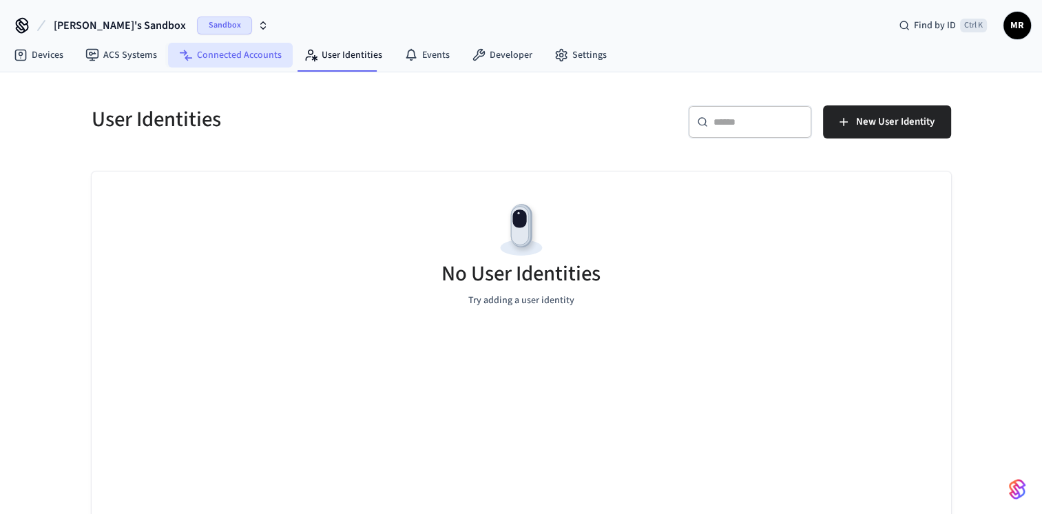
click at [231, 54] on link "Connected Accounts" at bounding box center [230, 55] width 125 height 25
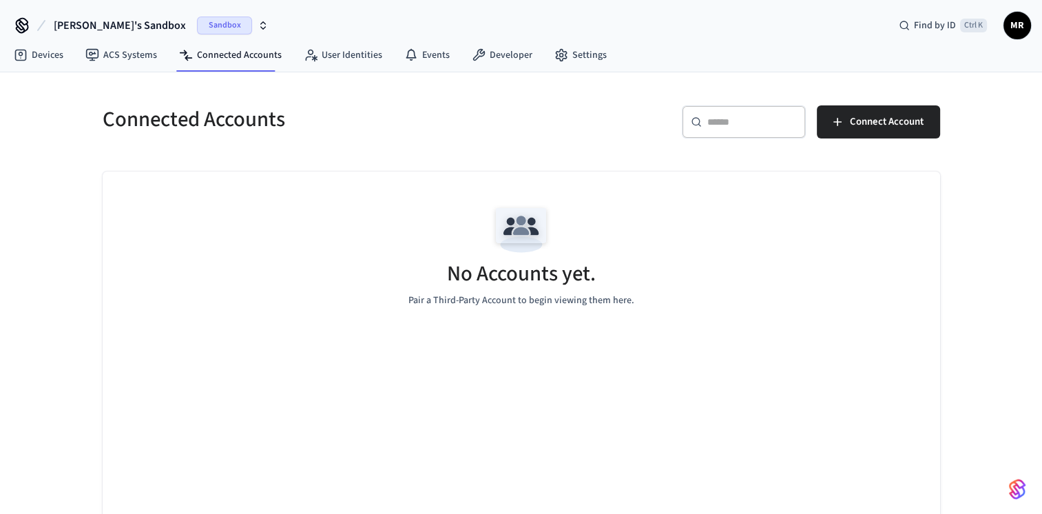
click at [197, 26] on span "Sandbox" at bounding box center [224, 26] width 55 height 18
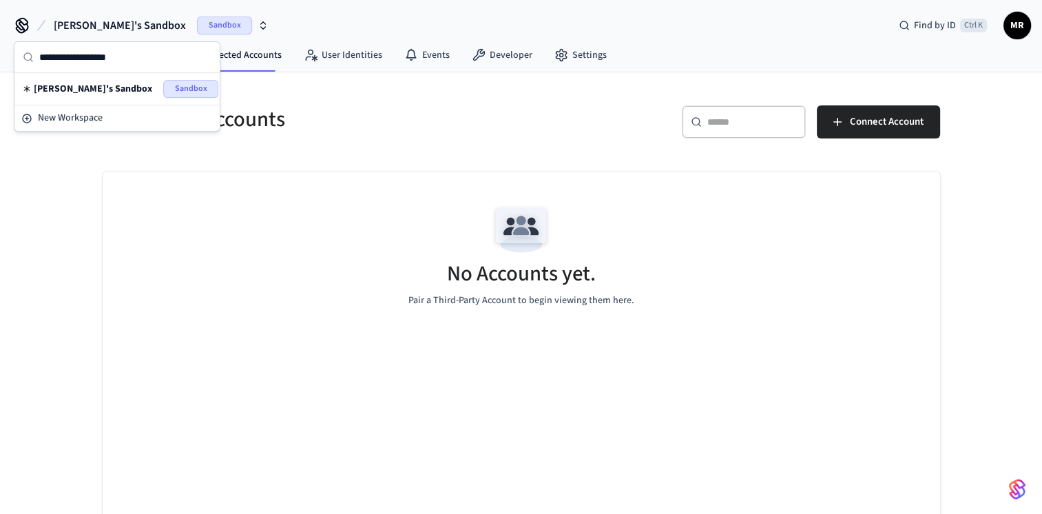
click at [184, 348] on div "No Accounts yet. Pair a Third-Party Account to begin viewing them here." at bounding box center [521, 350] width 837 height 359
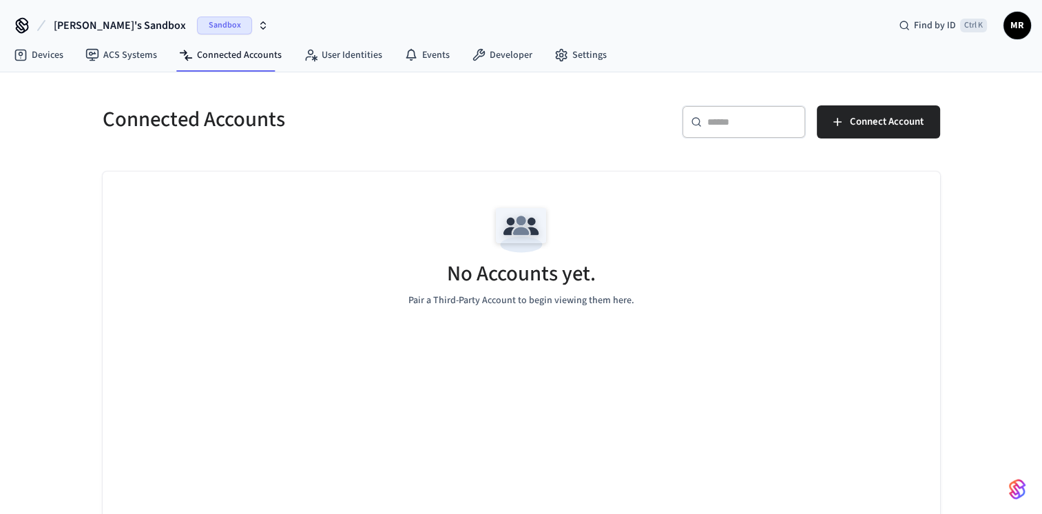
click at [1019, 17] on span "MR" at bounding box center [1017, 25] width 25 height 25
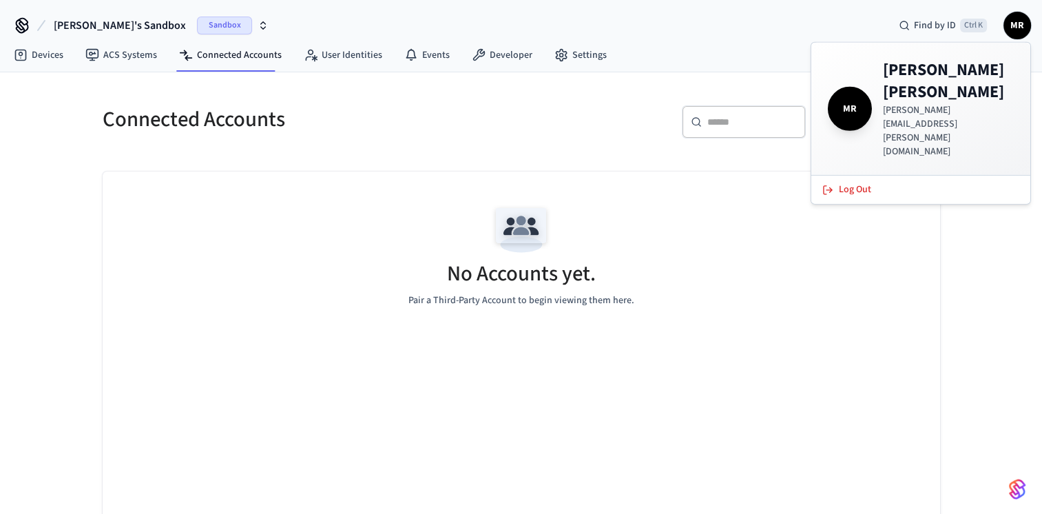
click at [955, 79] on h4 "[PERSON_NAME]" at bounding box center [948, 81] width 131 height 44
click at [848, 90] on span "MR" at bounding box center [850, 109] width 39 height 39
click at [701, 299] on div "No Accounts yet. Pair a Third-Party Account to begin viewing them here." at bounding box center [521, 253] width 837 height 164
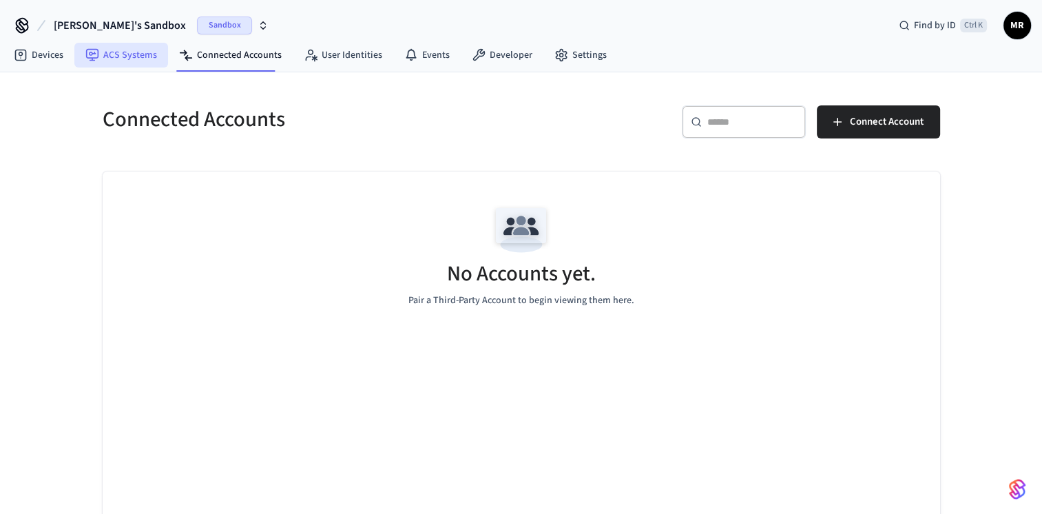
click at [114, 54] on link "ACS Systems" at bounding box center [121, 55] width 94 height 25
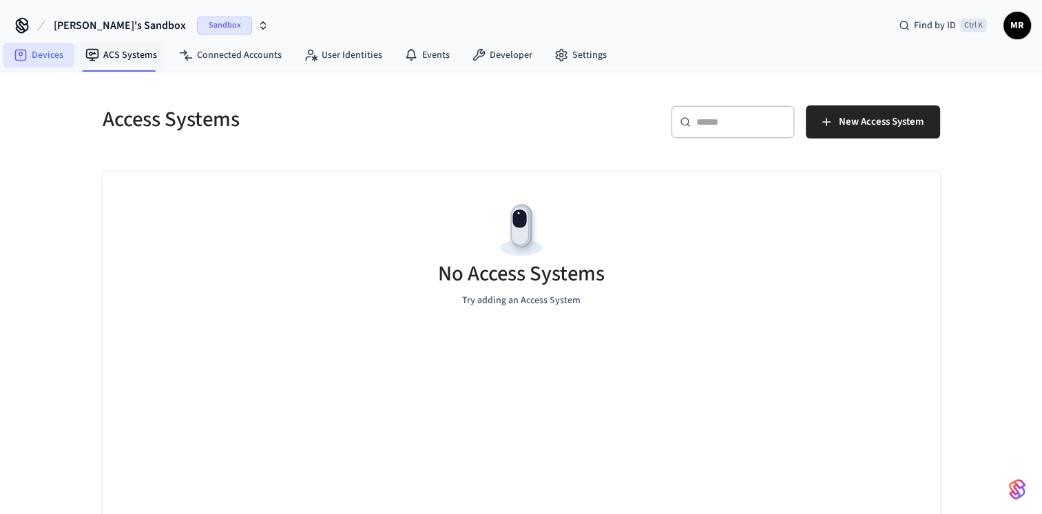
click at [50, 51] on link "Devices" at bounding box center [39, 55] width 72 height 25
